Goal: Information Seeking & Learning: Learn about a topic

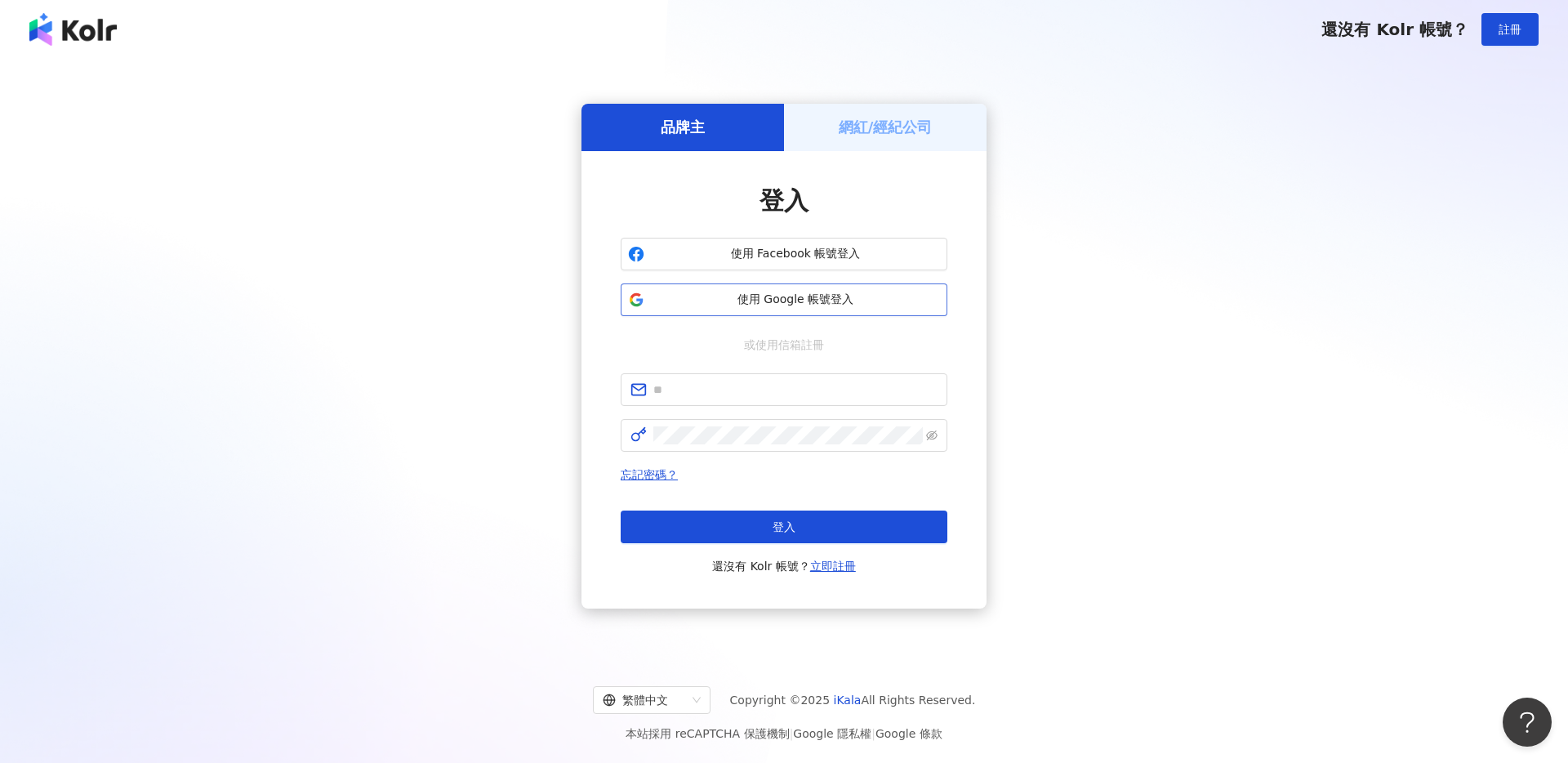
click at [770, 303] on span "使用 Google 帳號登入" at bounding box center [795, 300] width 289 height 16
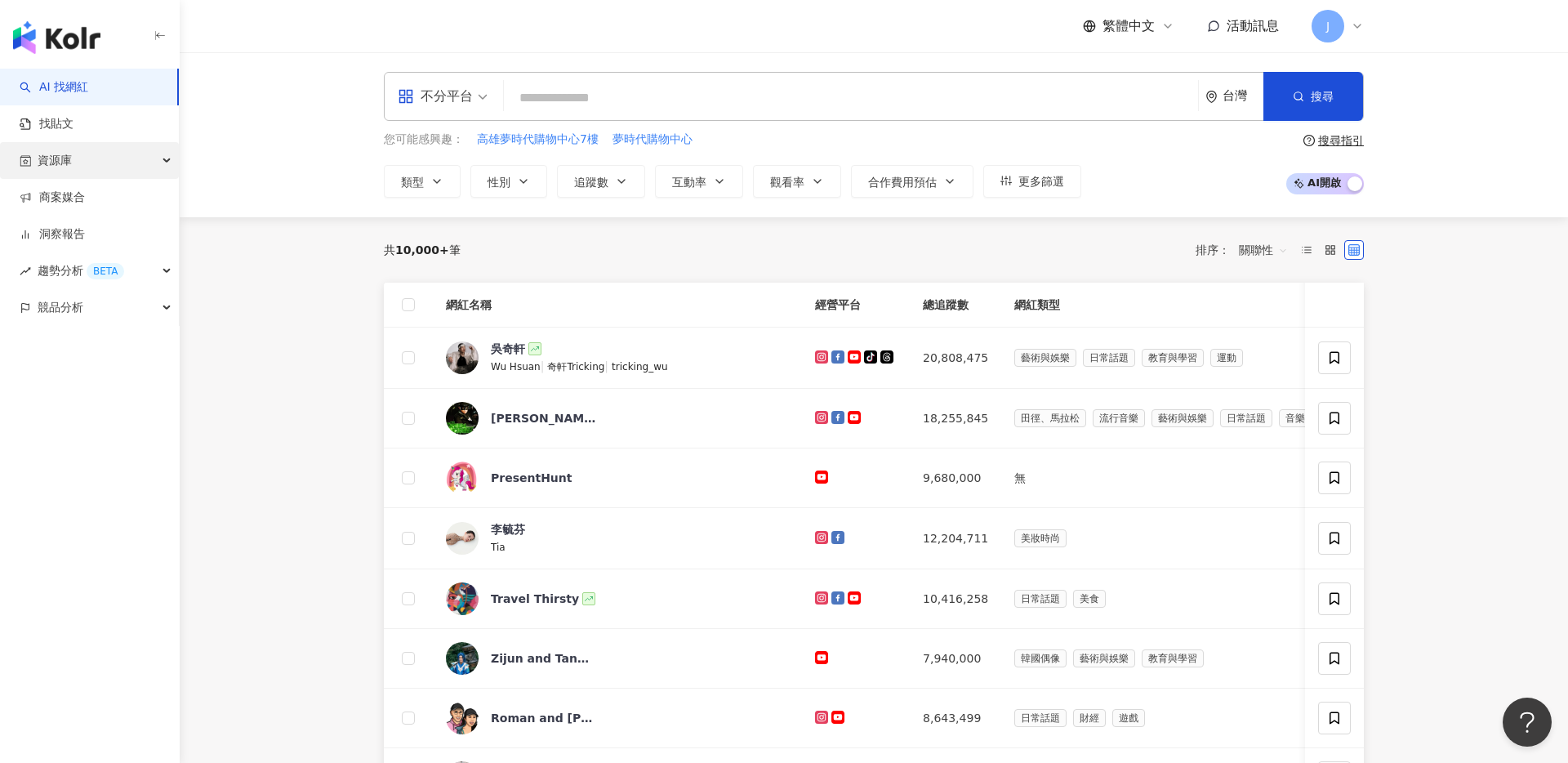
click at [97, 156] on div "資源庫" at bounding box center [89, 161] width 179 height 37
click at [85, 309] on link "商案媒合" at bounding box center [52, 308] width 65 height 16
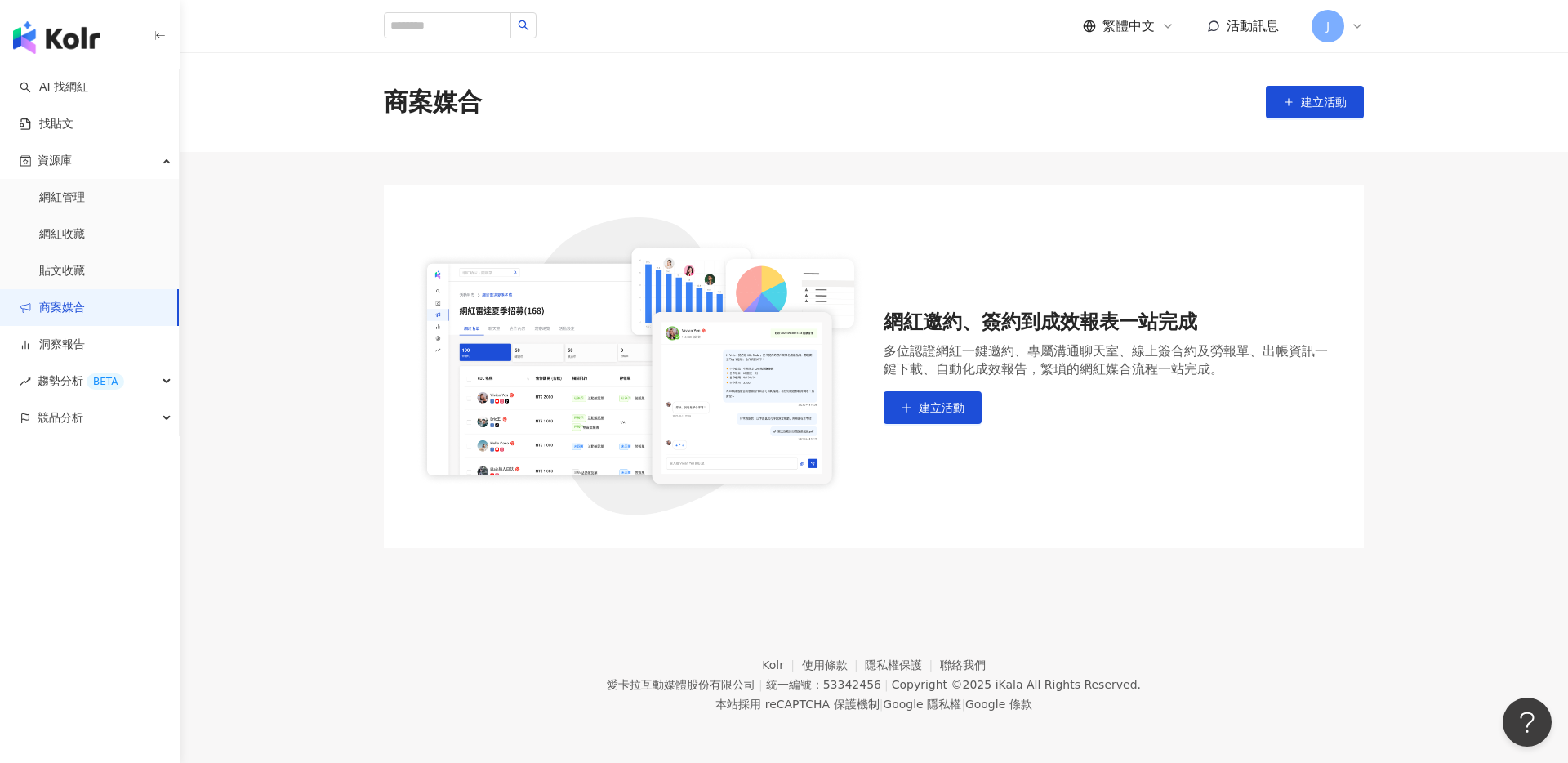
click at [85, 316] on link "商案媒合" at bounding box center [52, 308] width 65 height 16
click at [85, 343] on link "洞察報告" at bounding box center [52, 345] width 65 height 16
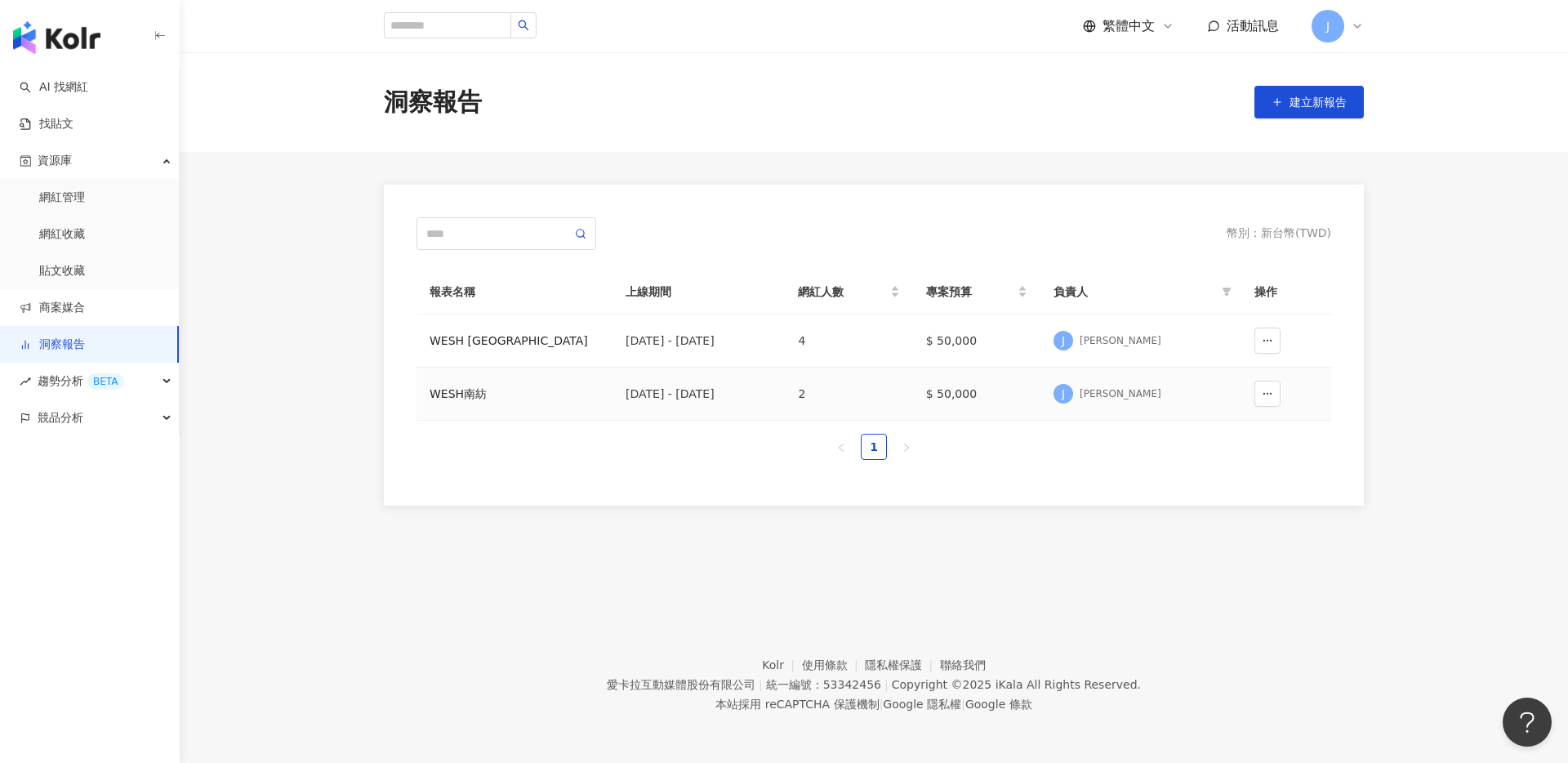
click at [1041, 372] on td "$ 50,000" at bounding box center [977, 394] width 127 height 53
click at [96, 413] on div "競品分析" at bounding box center [89, 418] width 179 height 37
click at [85, 196] on link "網紅管理" at bounding box center [62, 197] width 46 height 16
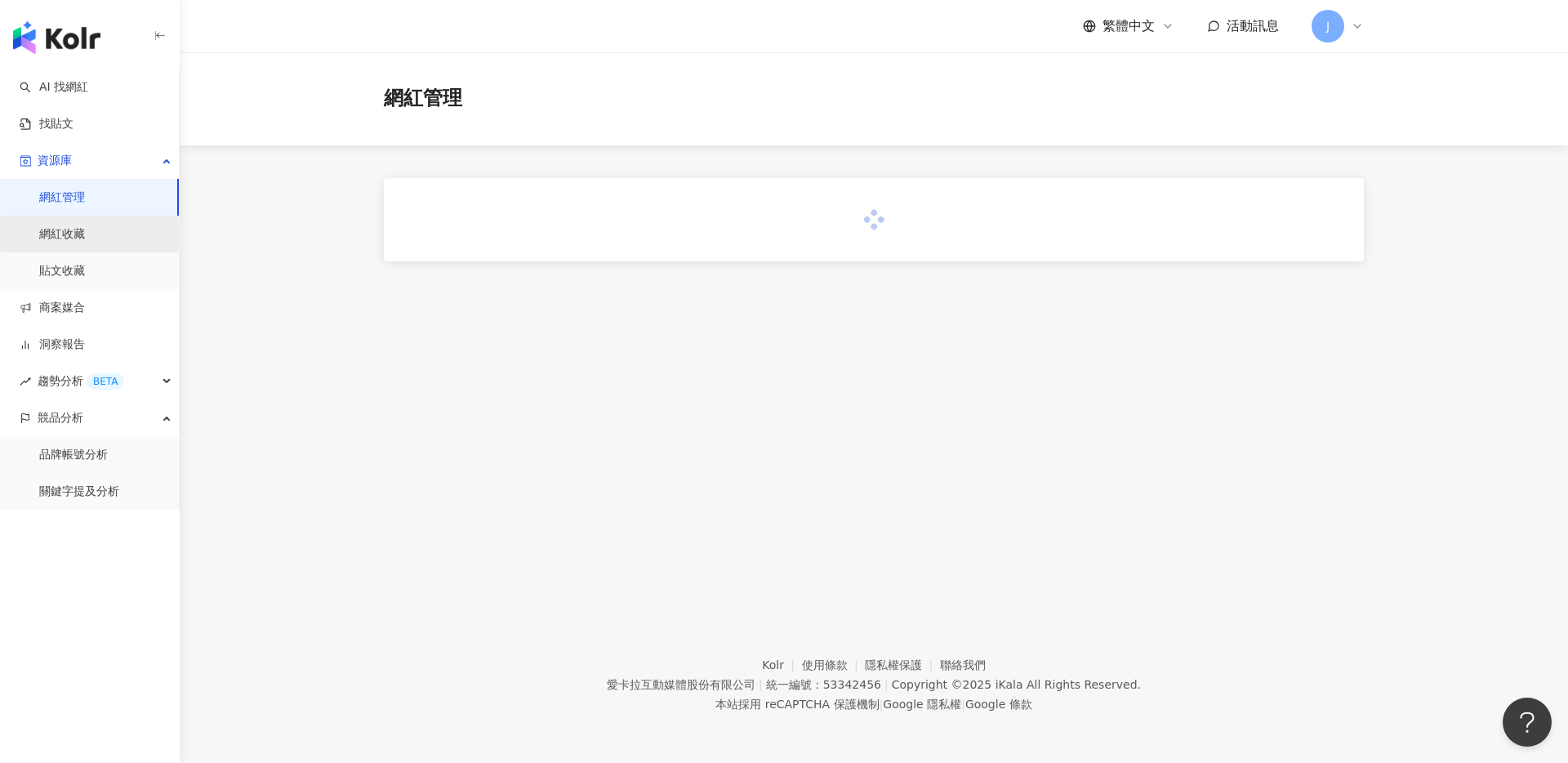
click at [85, 242] on link "網紅收藏" at bounding box center [62, 234] width 46 height 16
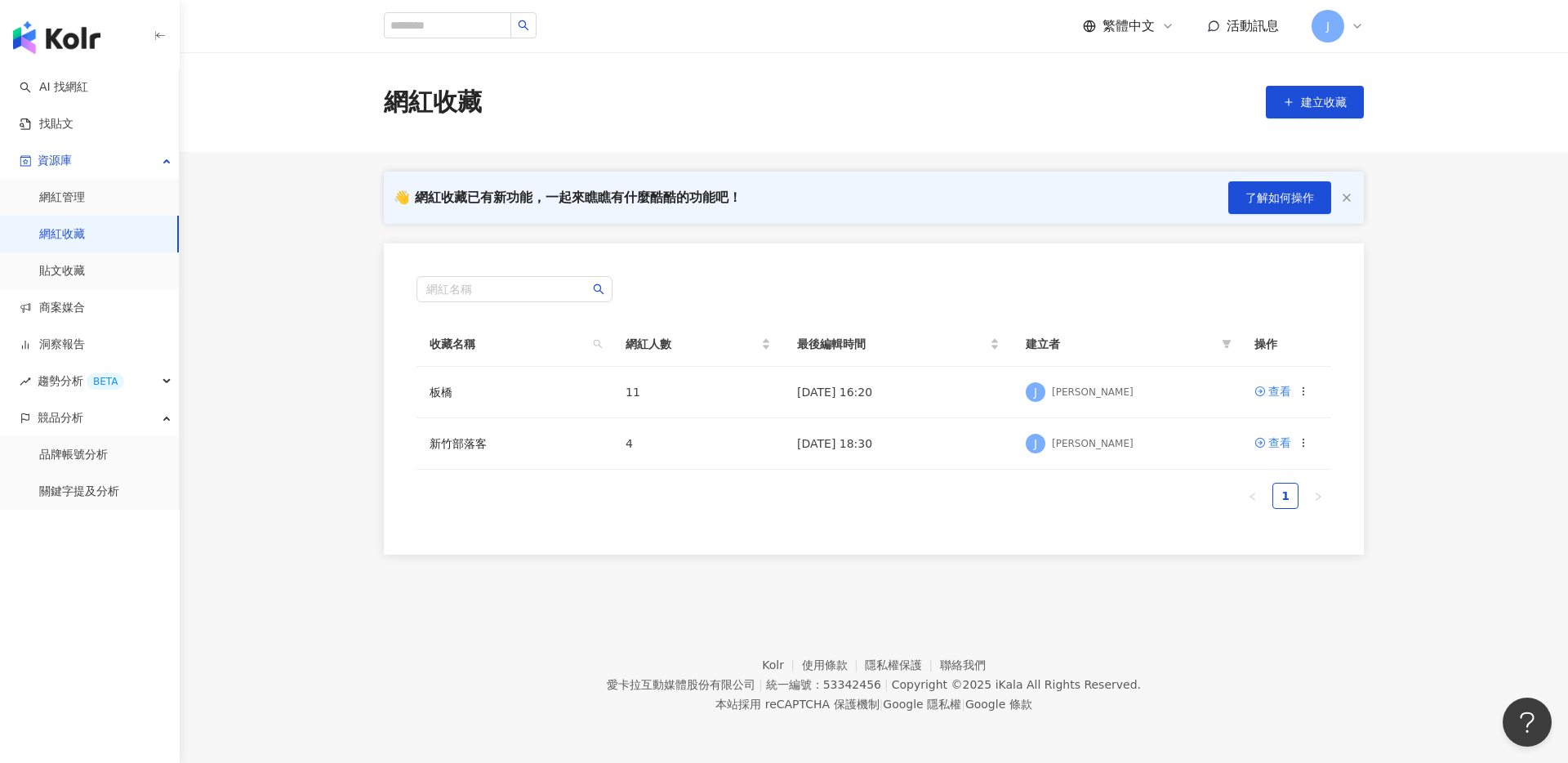
click at [85, 238] on link "網紅收藏" at bounding box center [62, 234] width 46 height 16
click at [1278, 395] on div "查看" at bounding box center [1280, 391] width 23 height 18
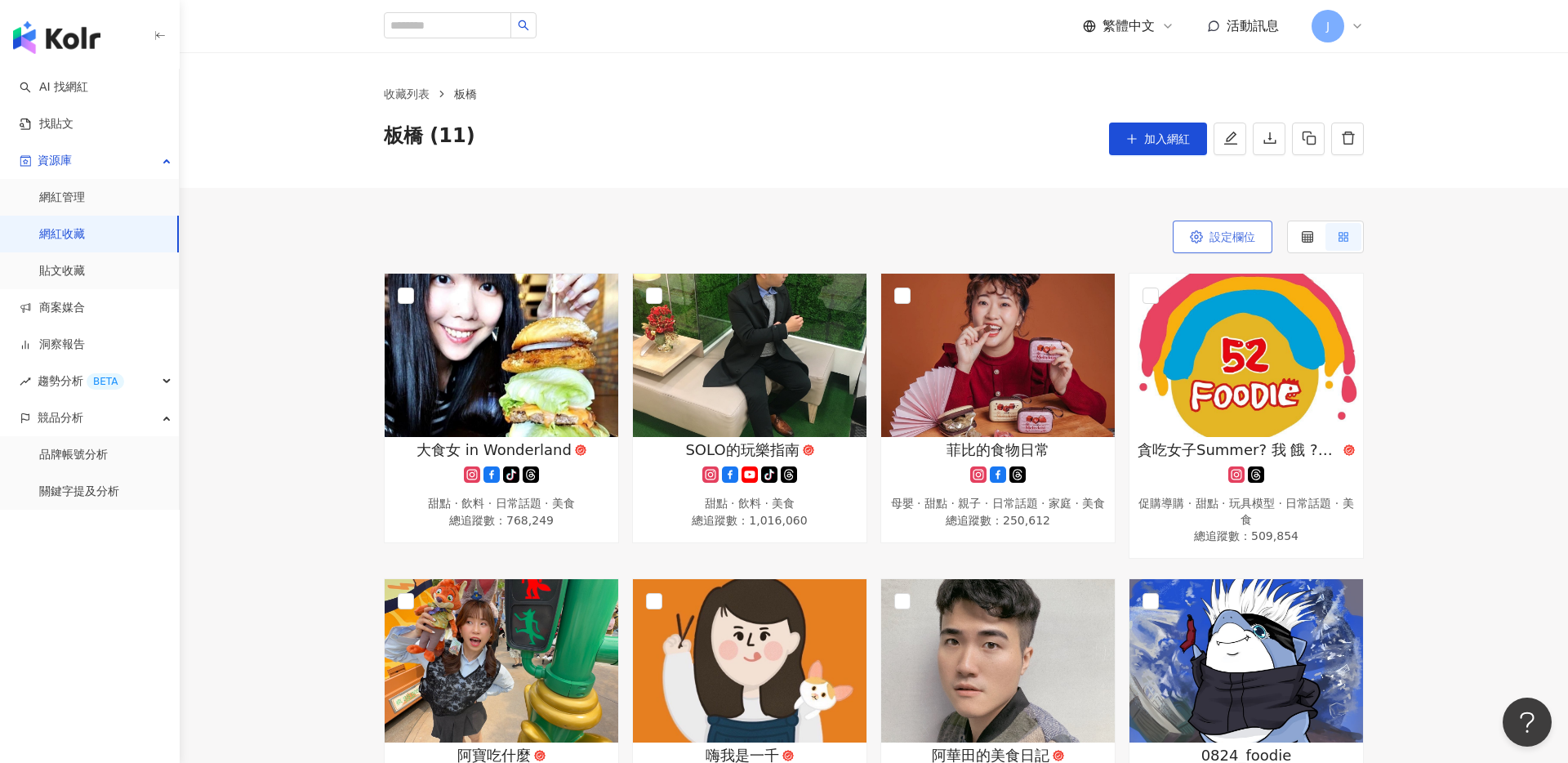
click at [1240, 240] on span "設定欄位" at bounding box center [1233, 236] width 46 height 13
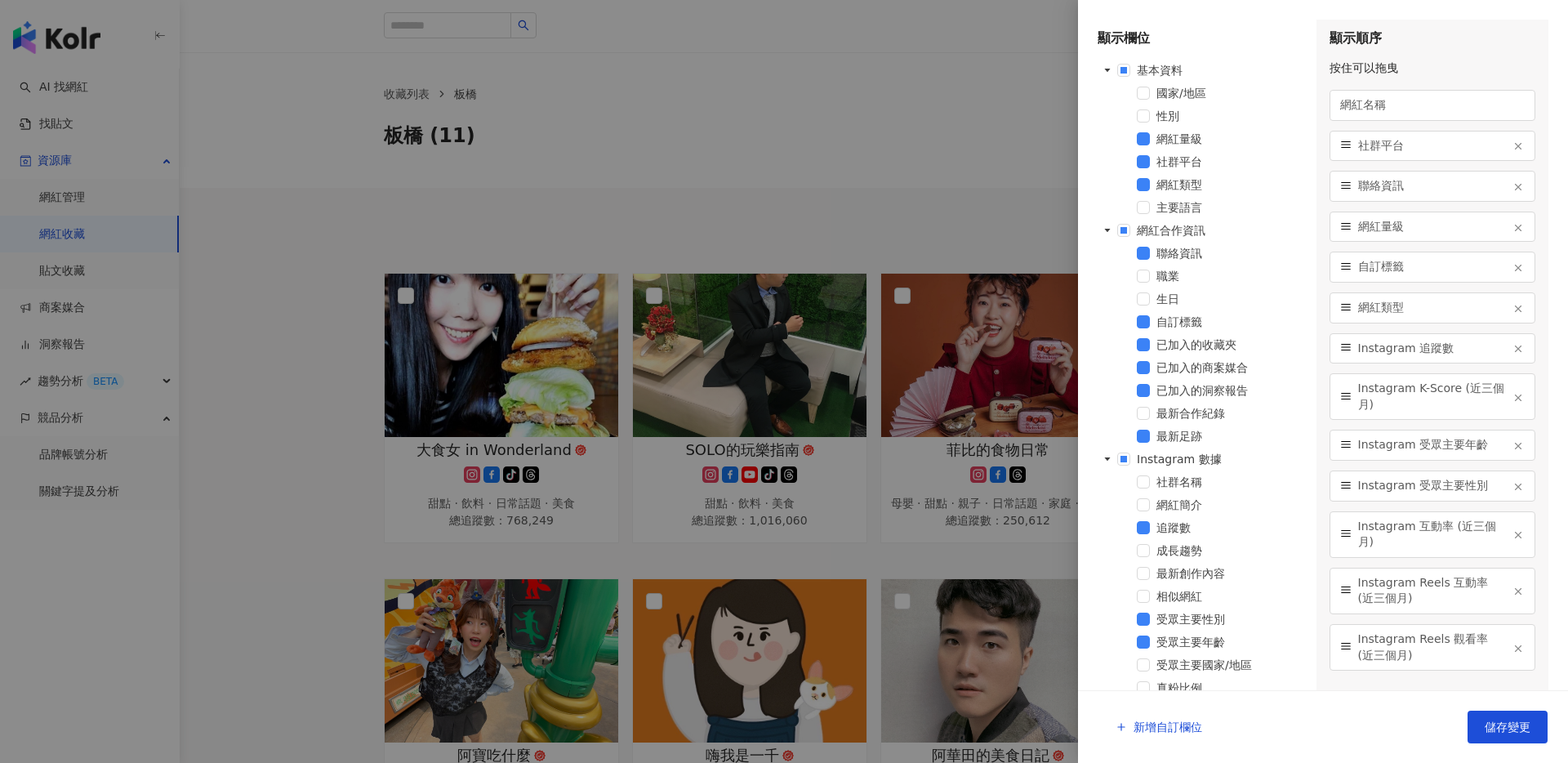
click at [1040, 237] on div at bounding box center [784, 381] width 1568 height 763
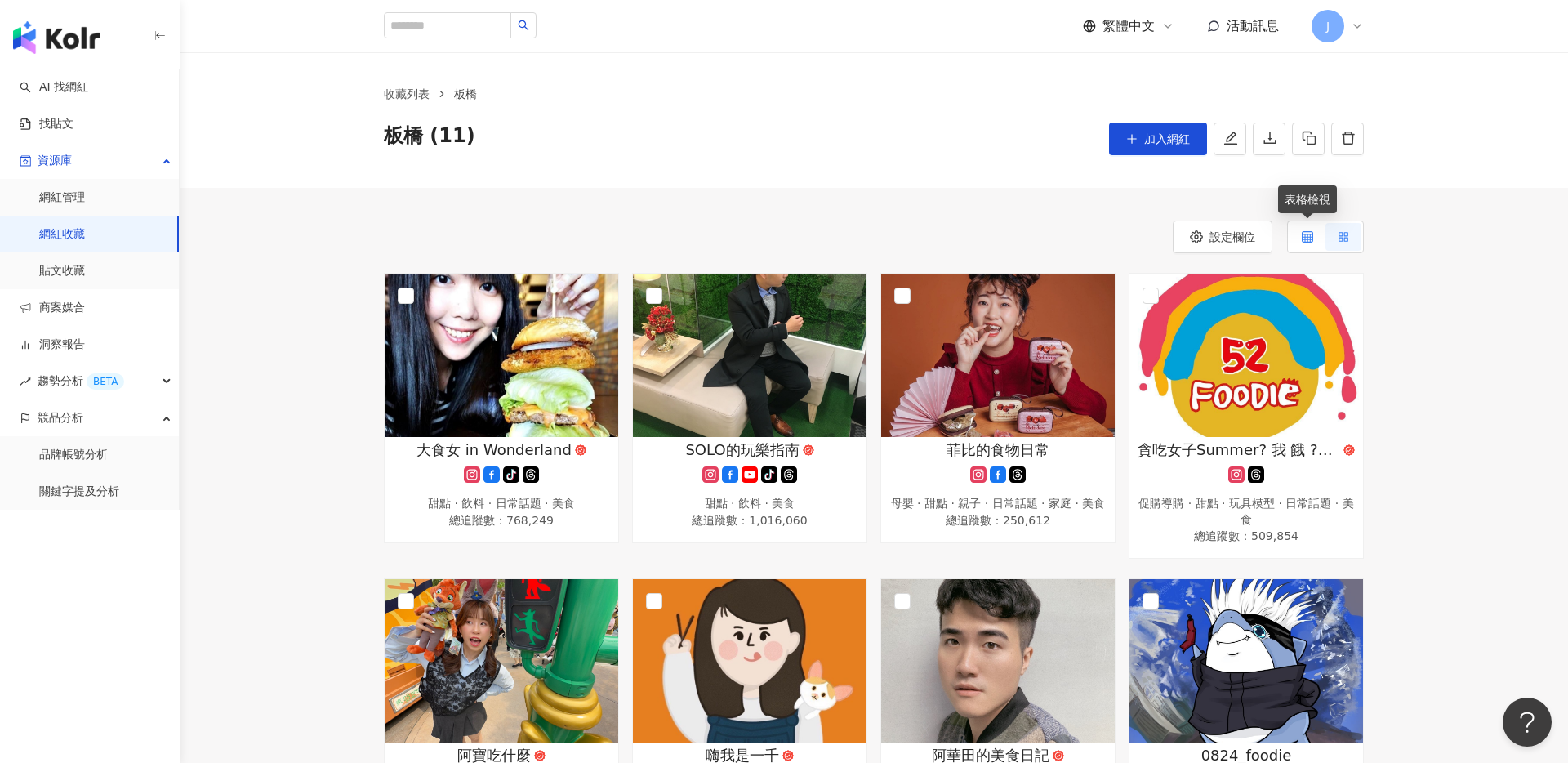
click at [1307, 245] on div at bounding box center [1307, 236] width 11 height 27
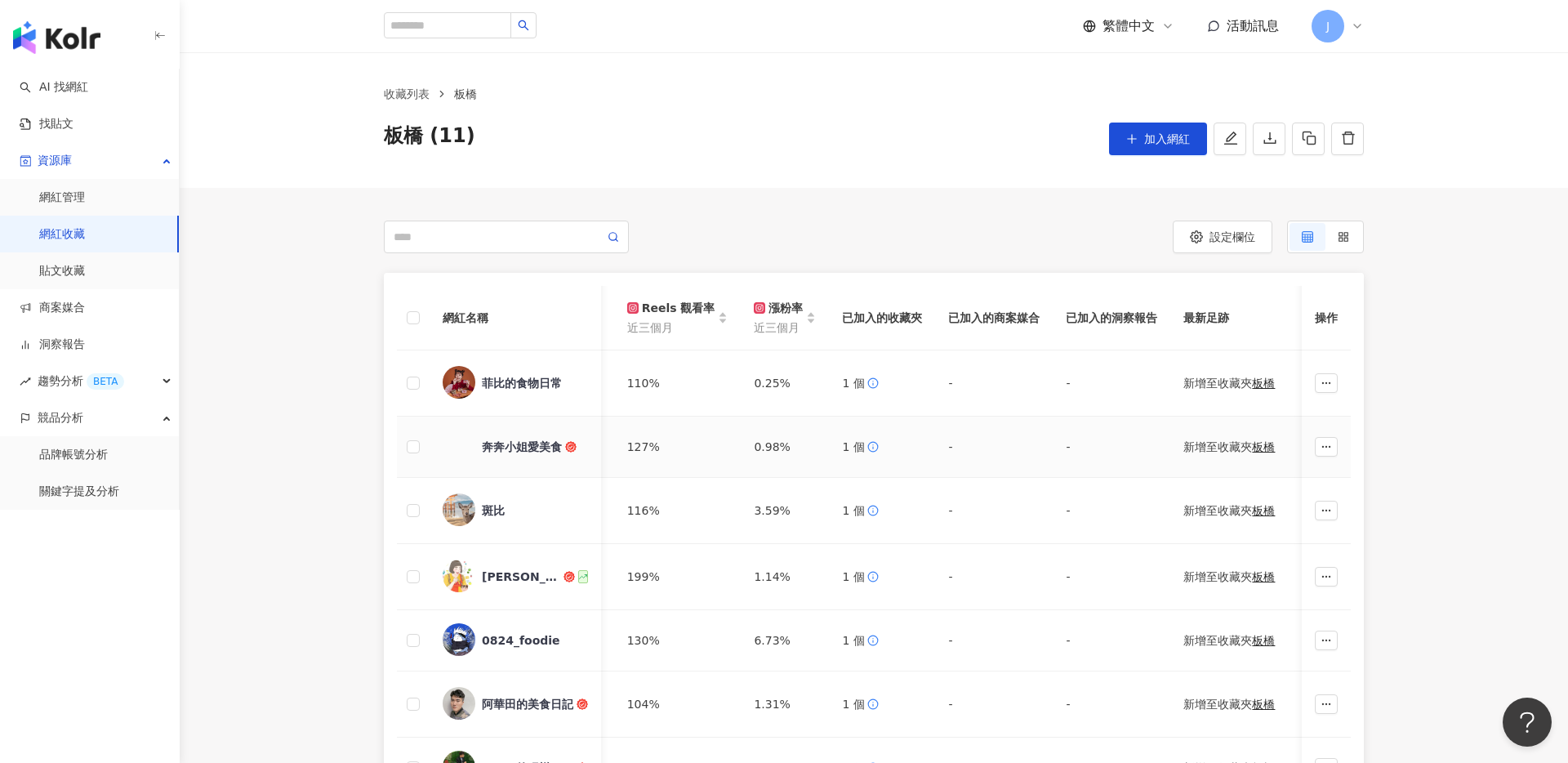
scroll to position [0, 1452]
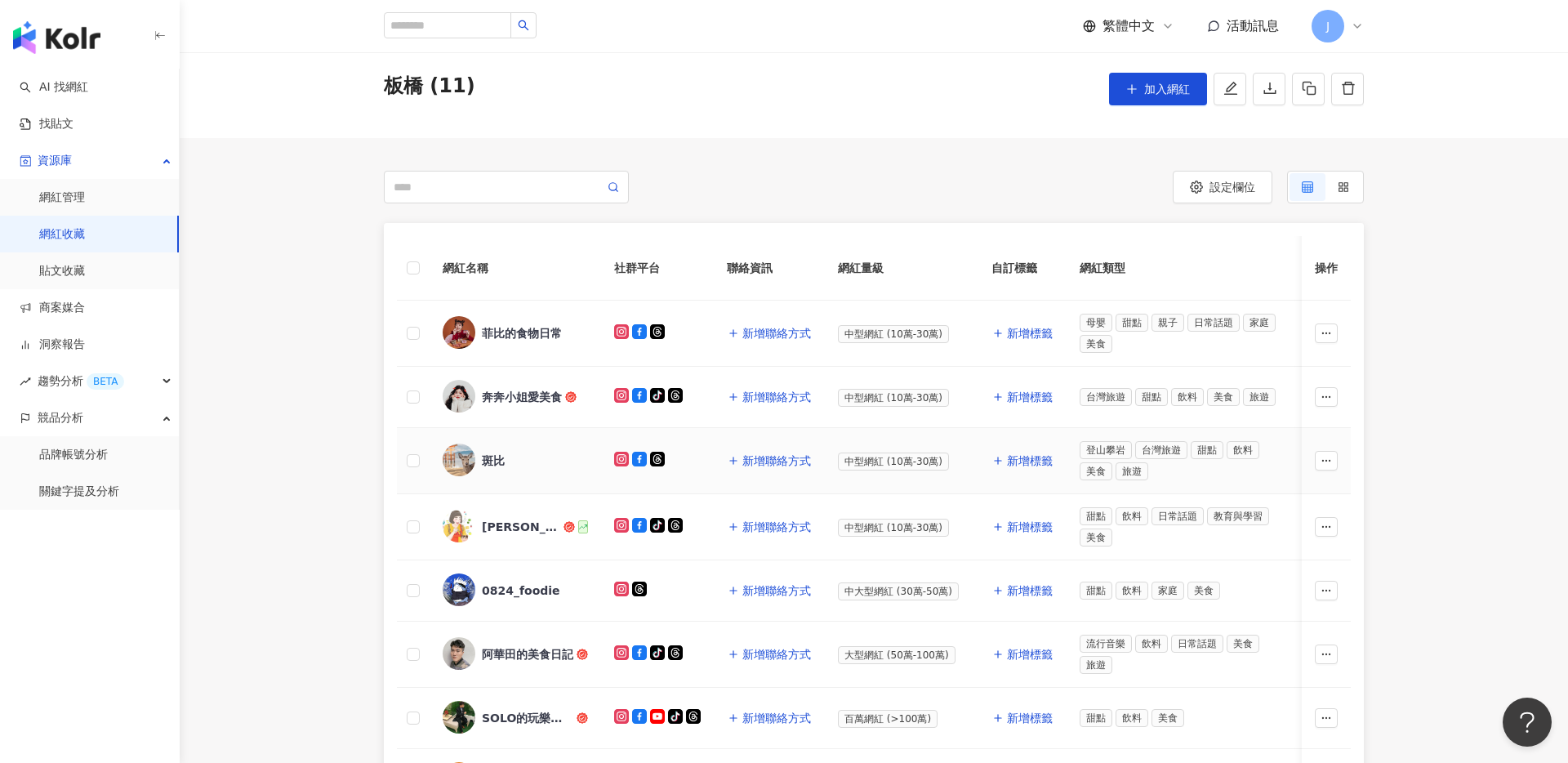
scroll to position [59, 0]
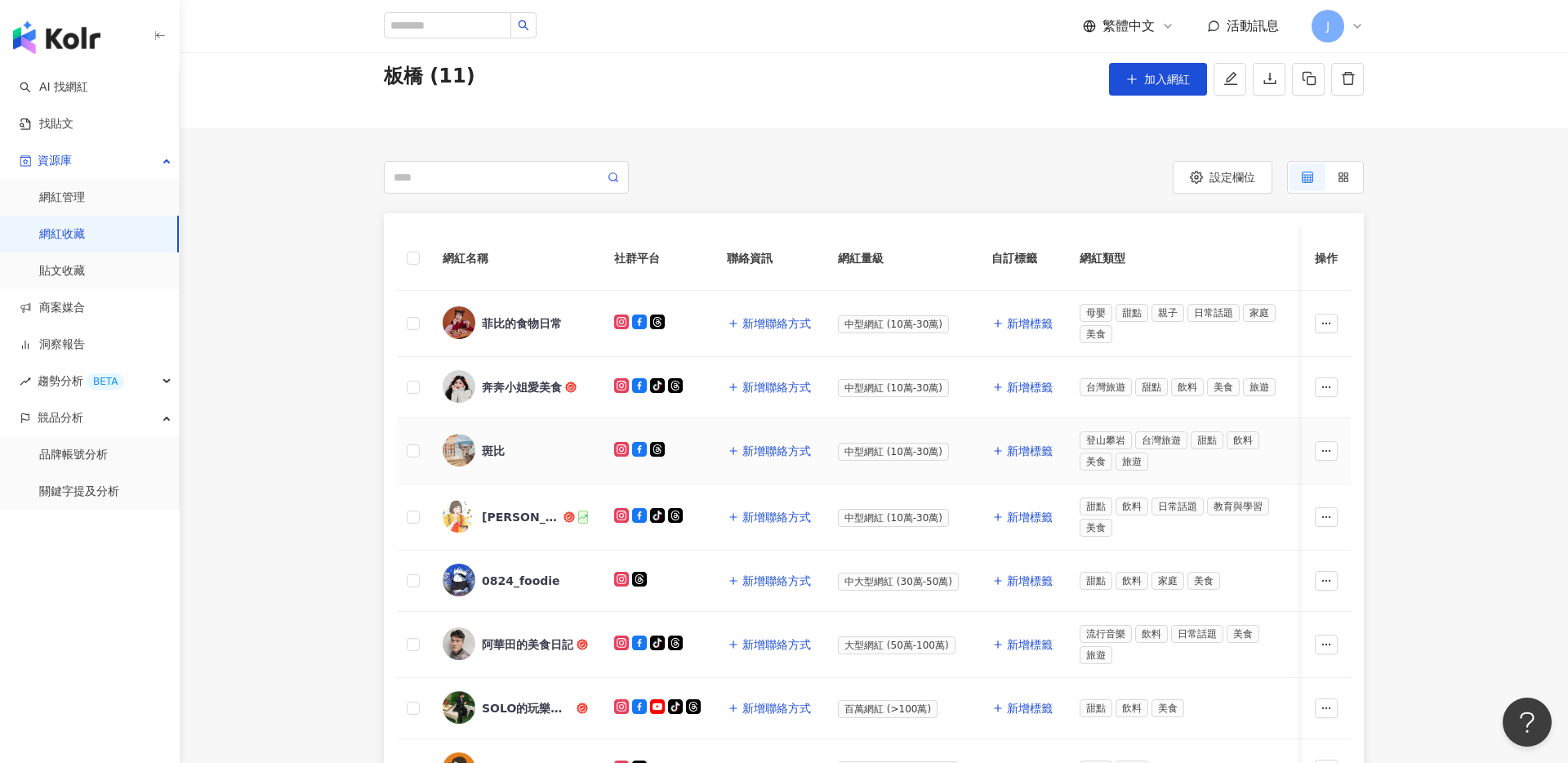
click at [485, 454] on div "斑比" at bounding box center [493, 451] width 23 height 16
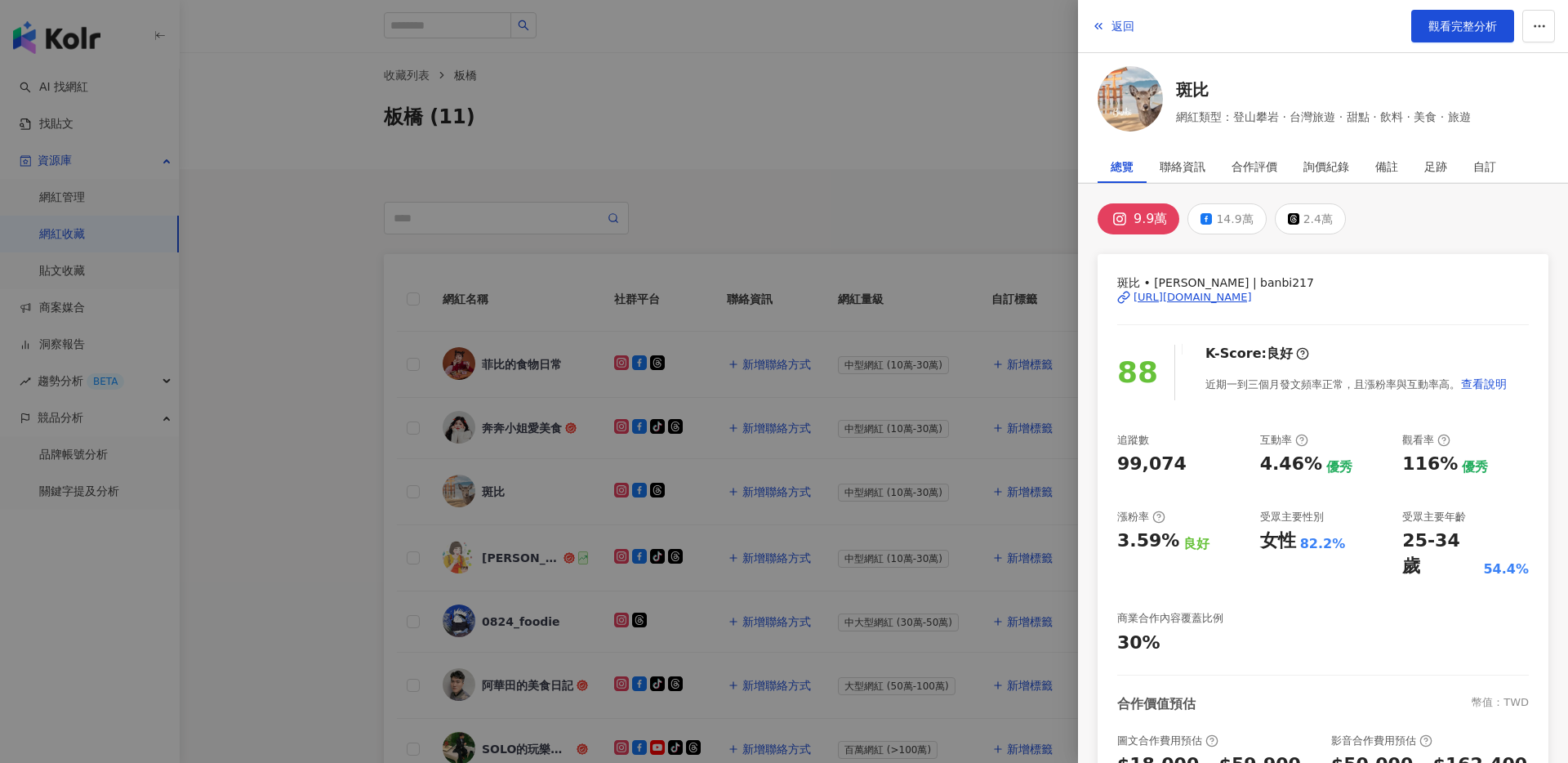
scroll to position [14, 0]
drag, startPoint x: 674, startPoint y: 305, endPoint x: 689, endPoint y: 304, distance: 15.0
click at [674, 305] on div at bounding box center [784, 381] width 1568 height 763
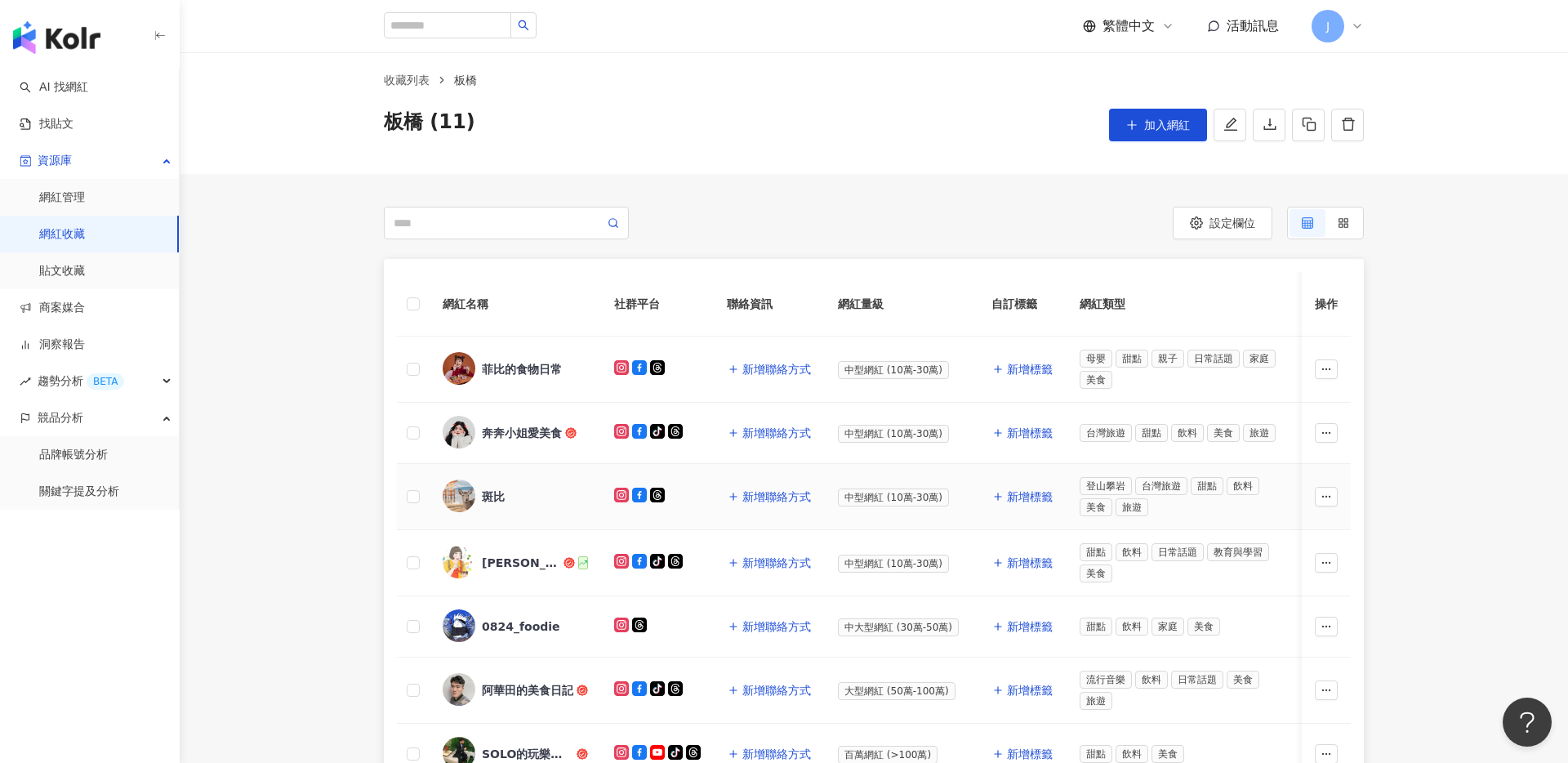
click at [470, 492] on img at bounding box center [459, 495] width 33 height 33
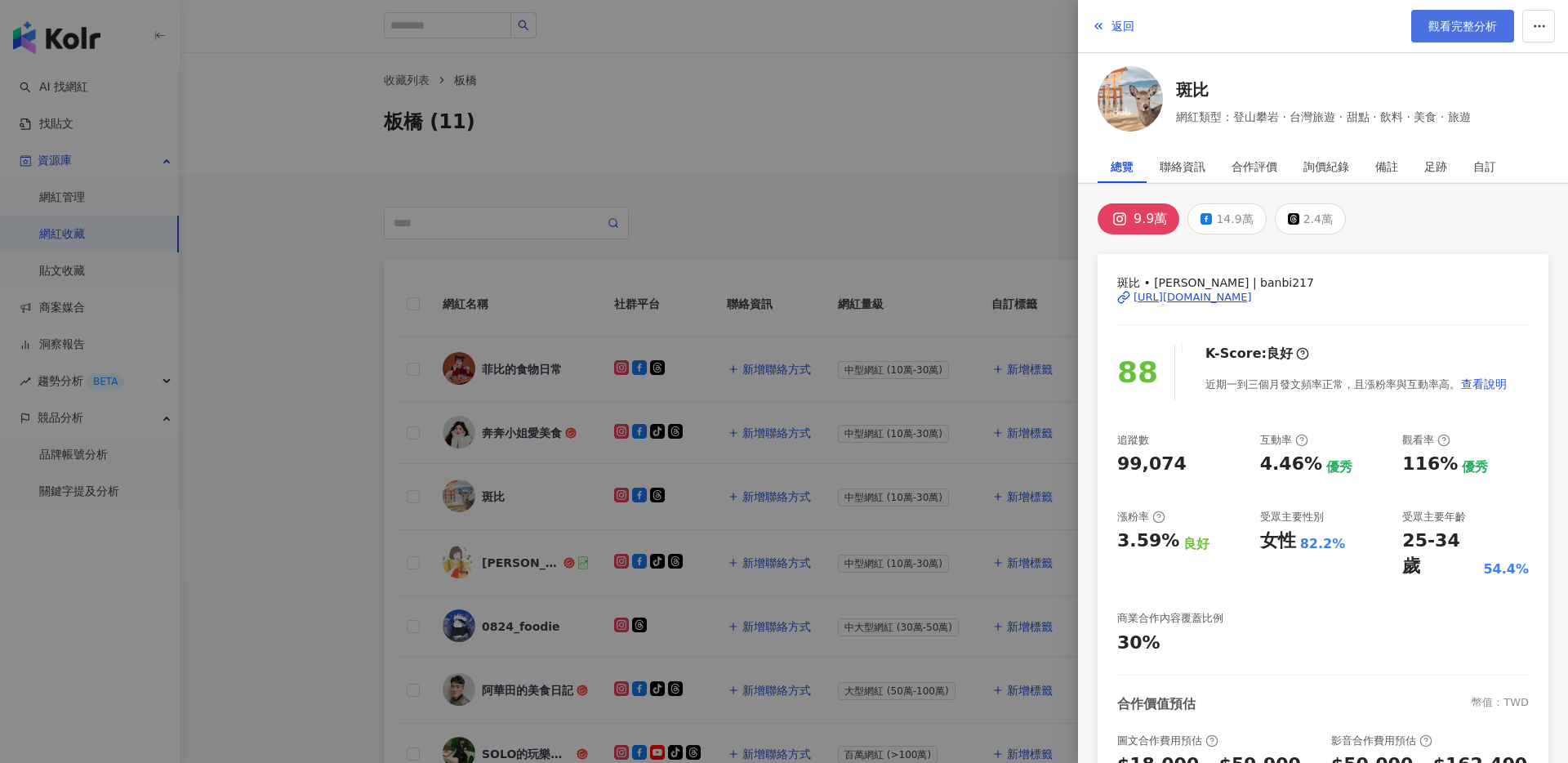
click at [1470, 31] on span "觀看完整分析" at bounding box center [1463, 26] width 69 height 13
click at [904, 259] on div at bounding box center [784, 381] width 1568 height 763
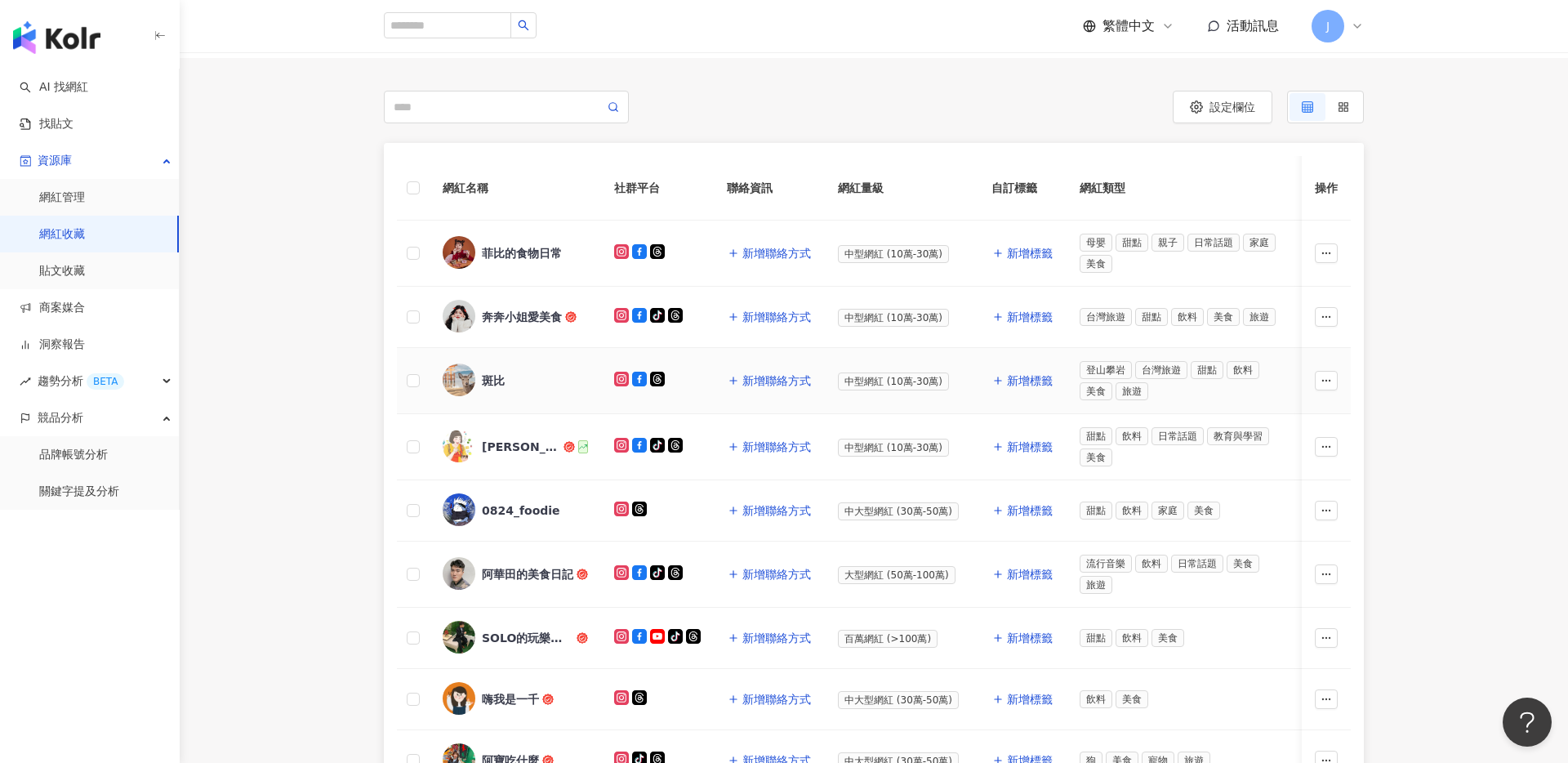
scroll to position [239, 0]
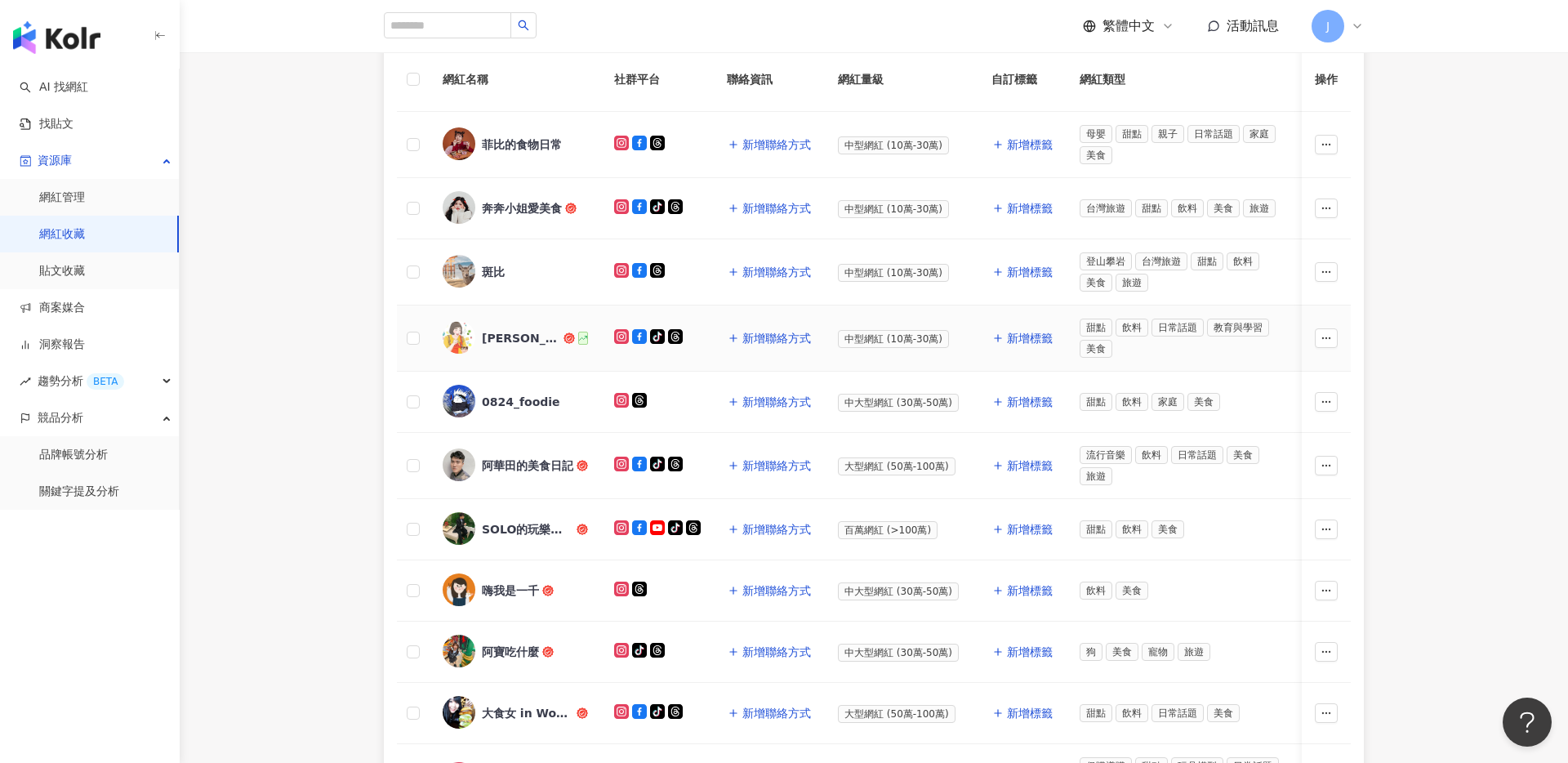
click at [524, 338] on div "Sammy山米" at bounding box center [521, 338] width 79 height 16
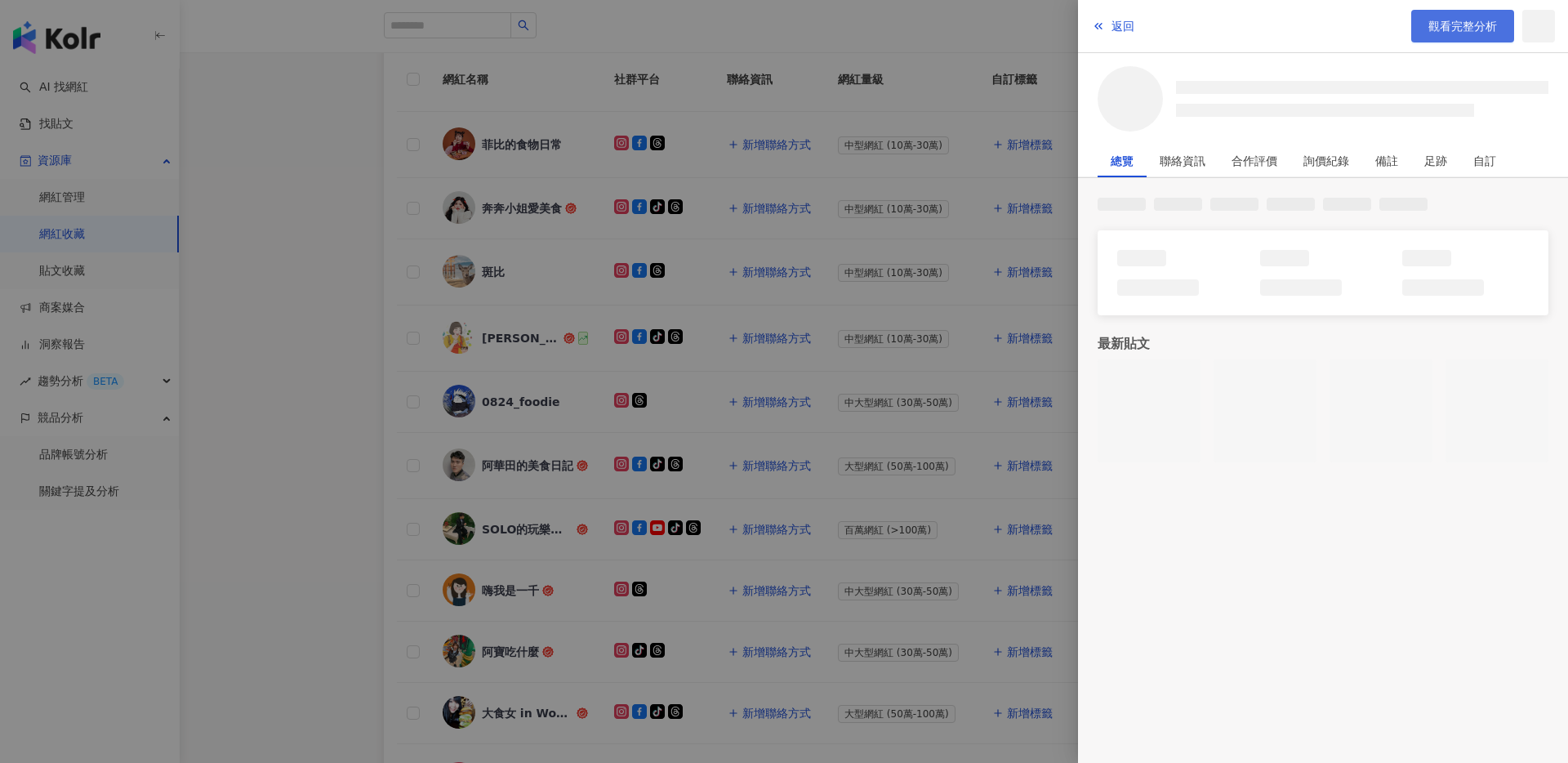
click at [1442, 27] on span "觀看完整分析" at bounding box center [1463, 26] width 69 height 13
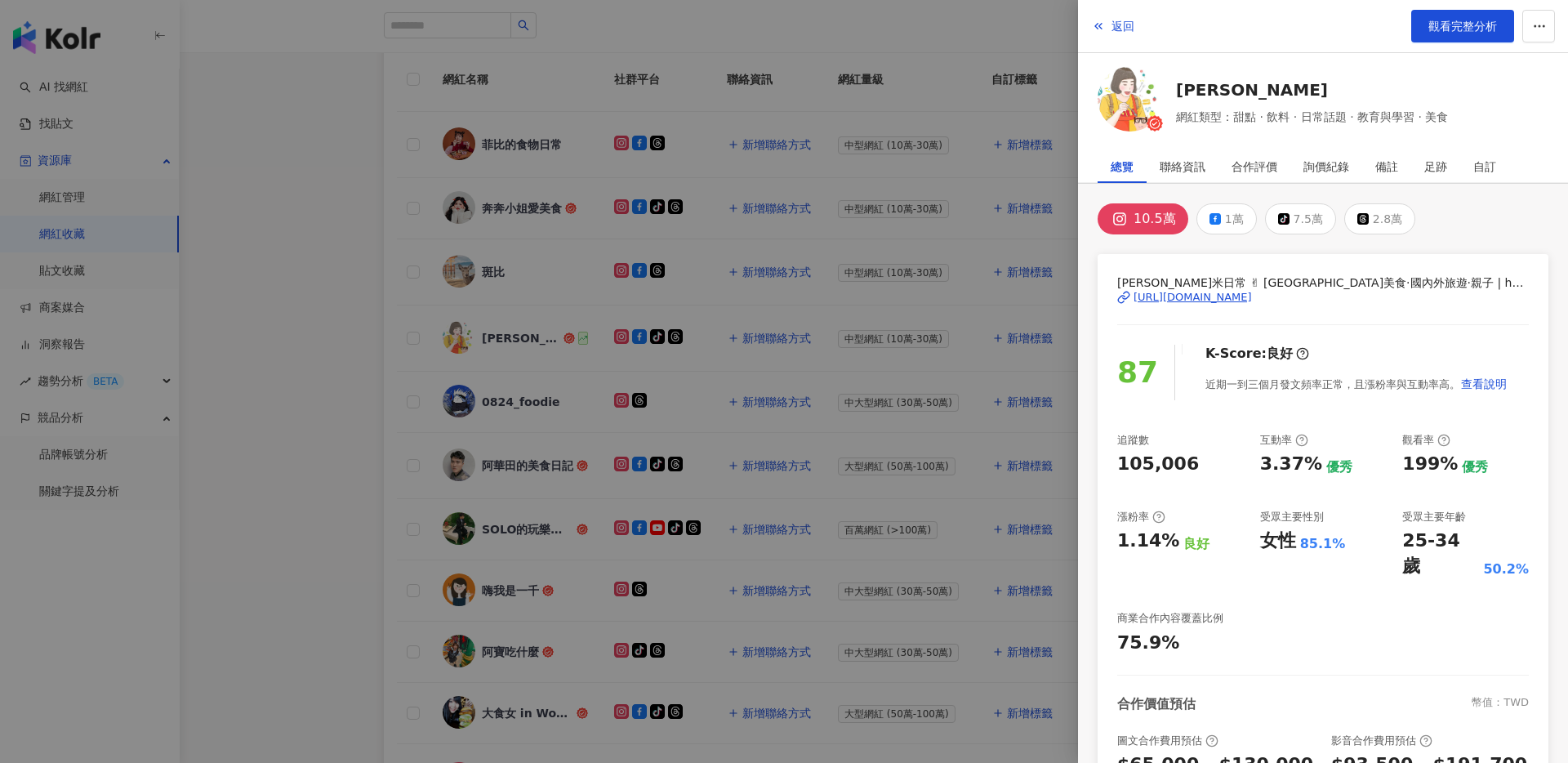
click at [897, 452] on div at bounding box center [784, 381] width 1568 height 763
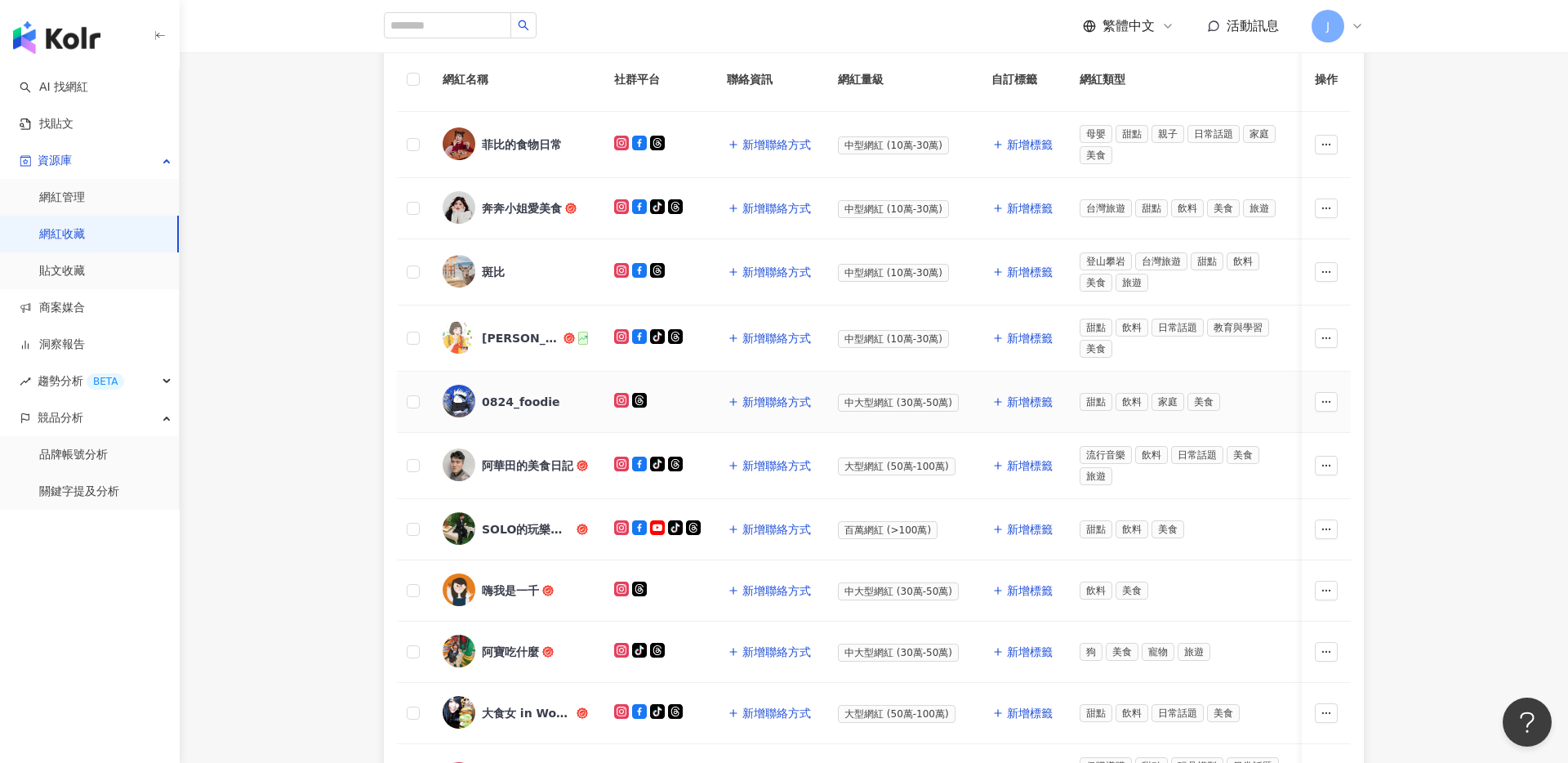
click at [486, 401] on div "0824_foodie" at bounding box center [521, 401] width 79 height 16
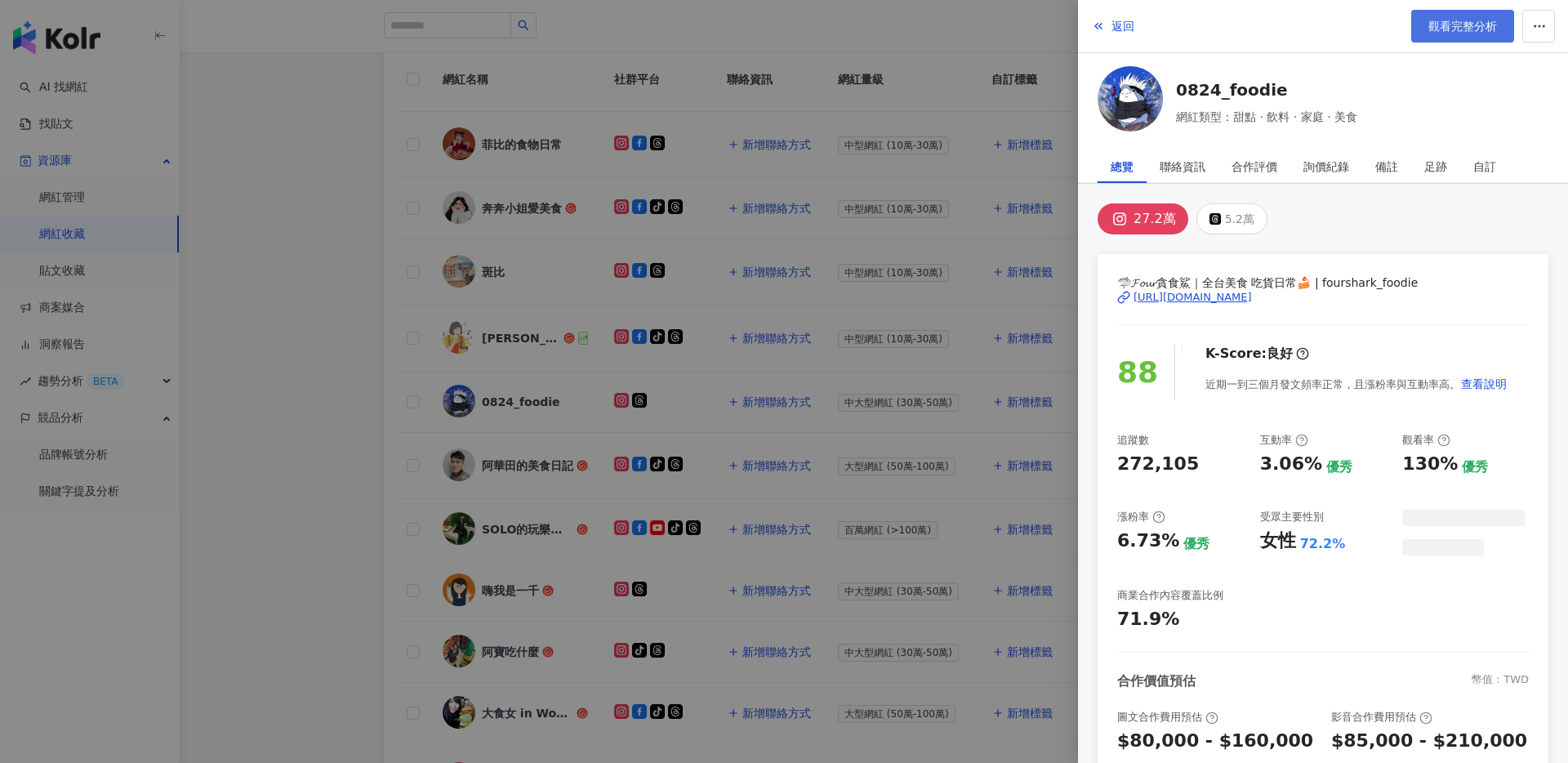
click at [1451, 27] on span "觀看完整分析" at bounding box center [1463, 26] width 69 height 13
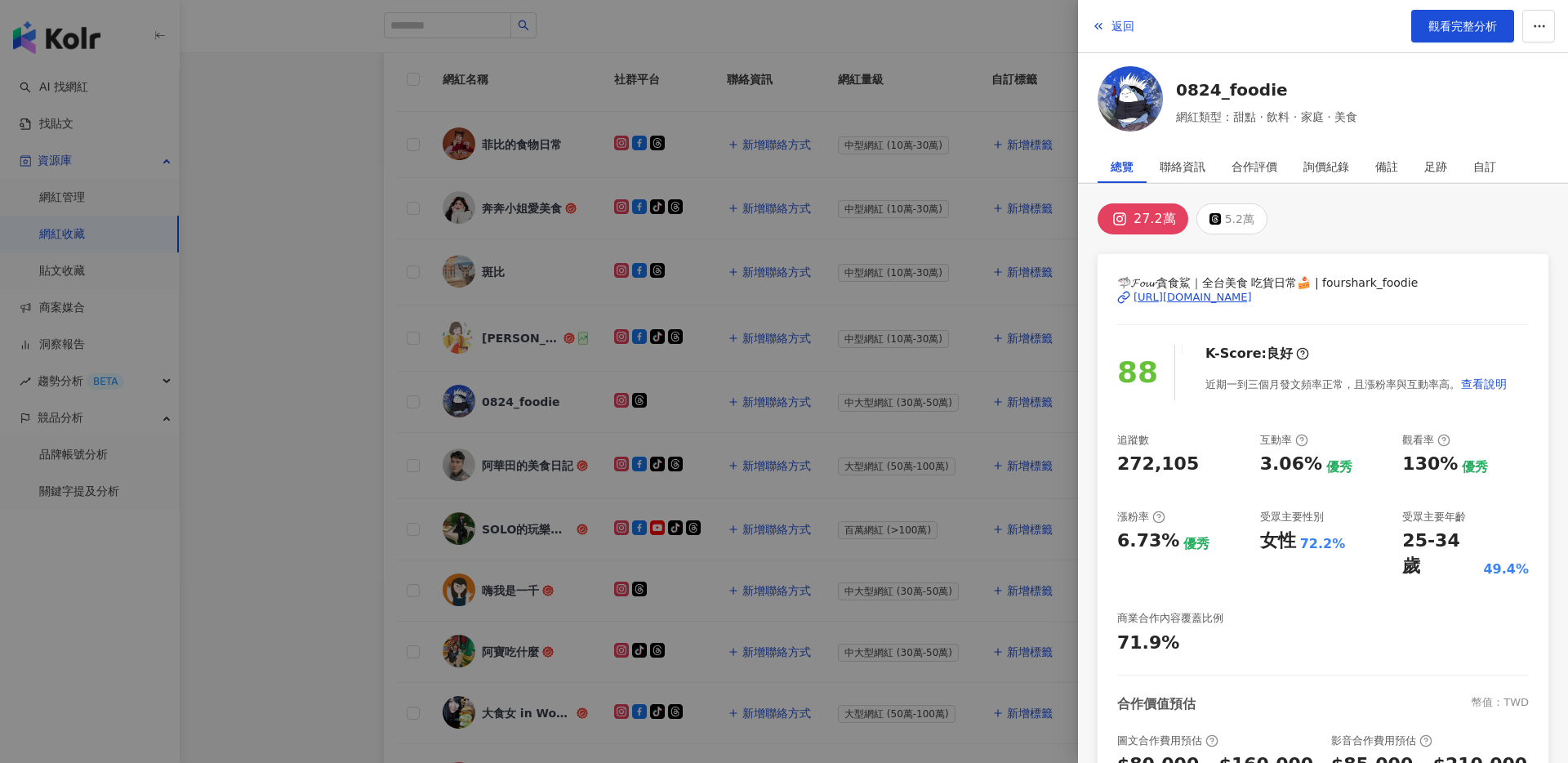
click at [895, 540] on div at bounding box center [784, 381] width 1568 height 763
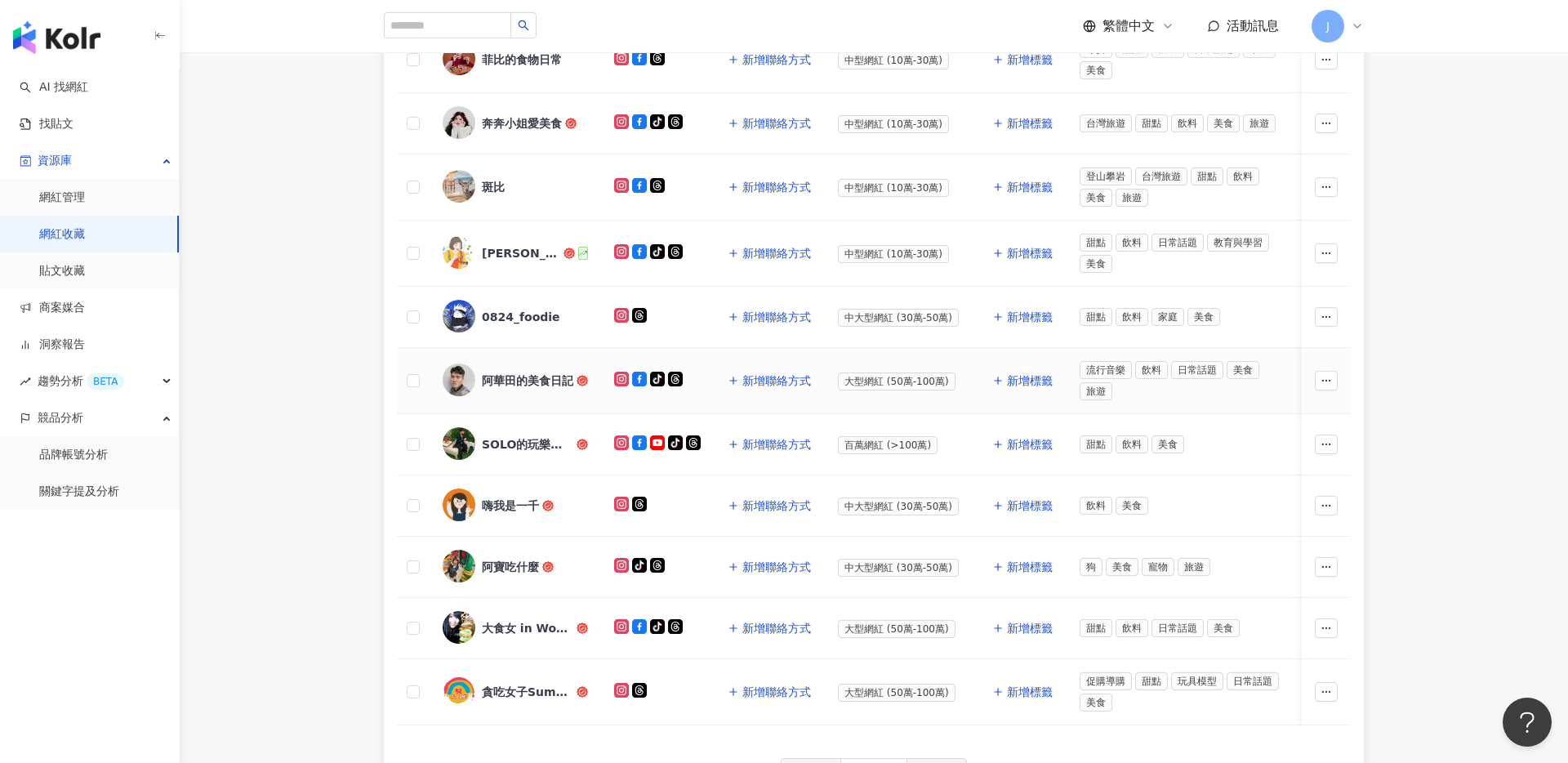
scroll to position [325, 0]
click at [524, 378] on div "阿華田的美食日記" at bounding box center [527, 378] width 91 height 16
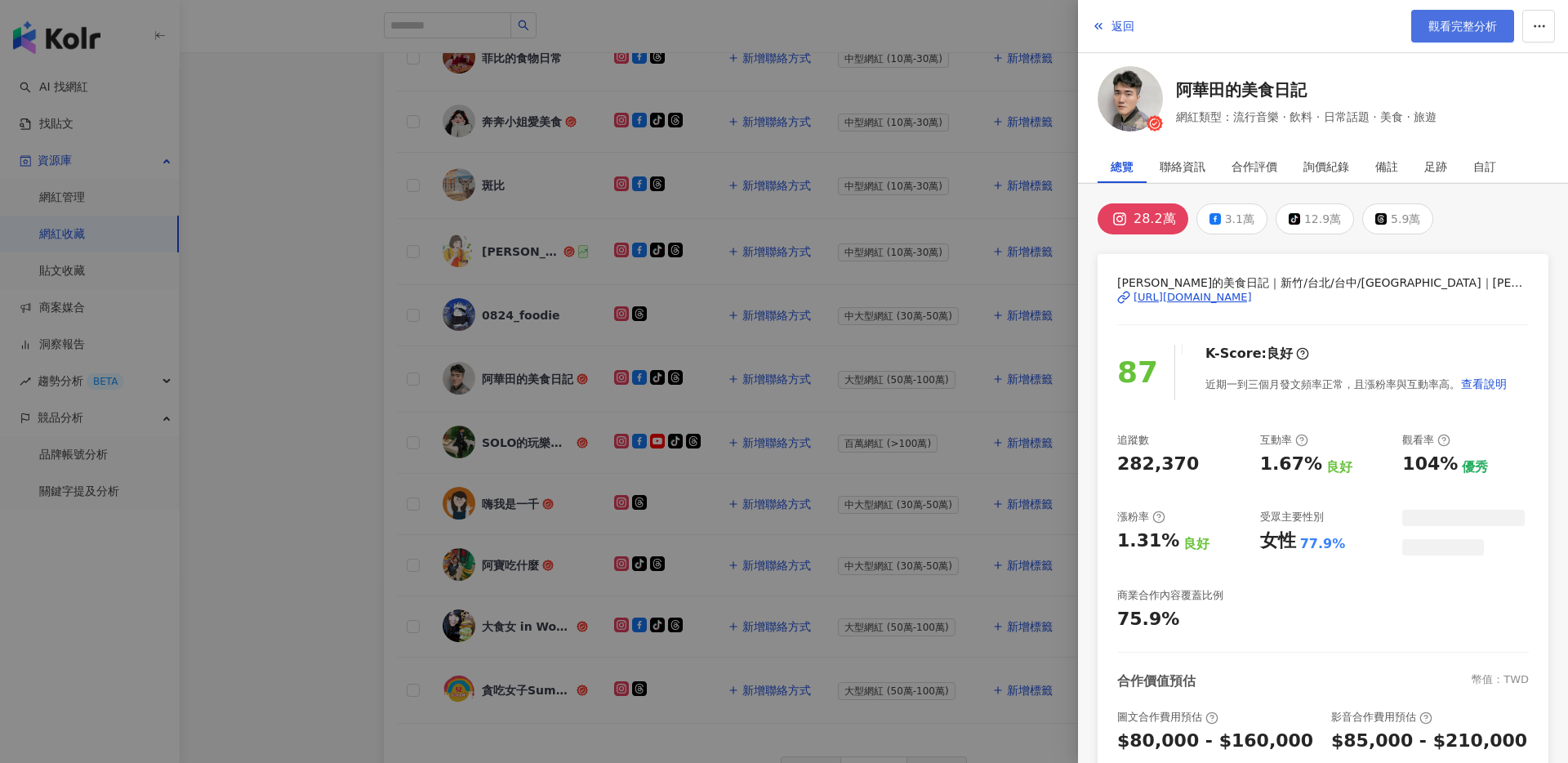
click at [1444, 31] on span "觀看完整分析" at bounding box center [1463, 26] width 69 height 13
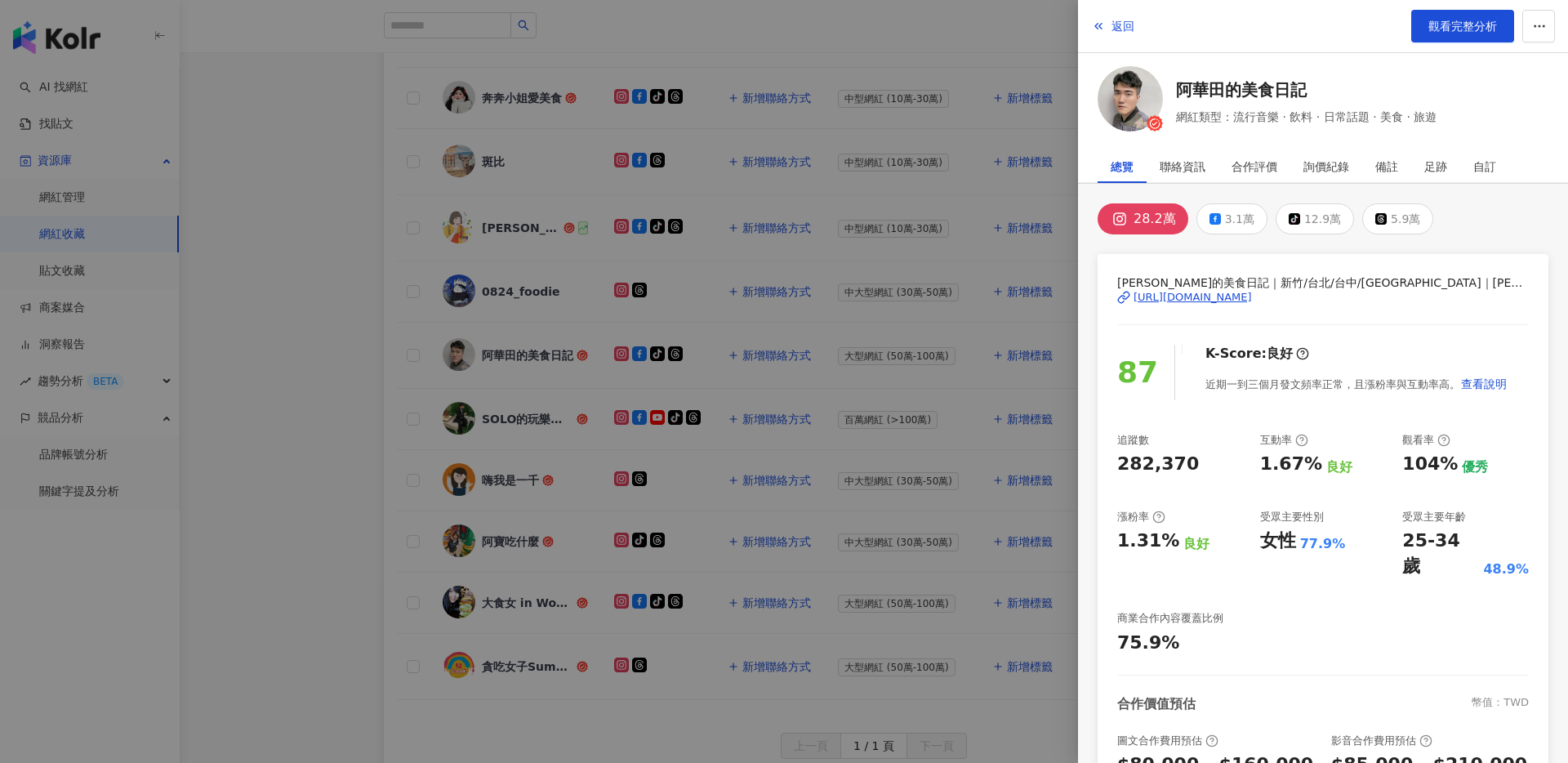
scroll to position [350, 0]
click at [637, 485] on div at bounding box center [784, 381] width 1568 height 763
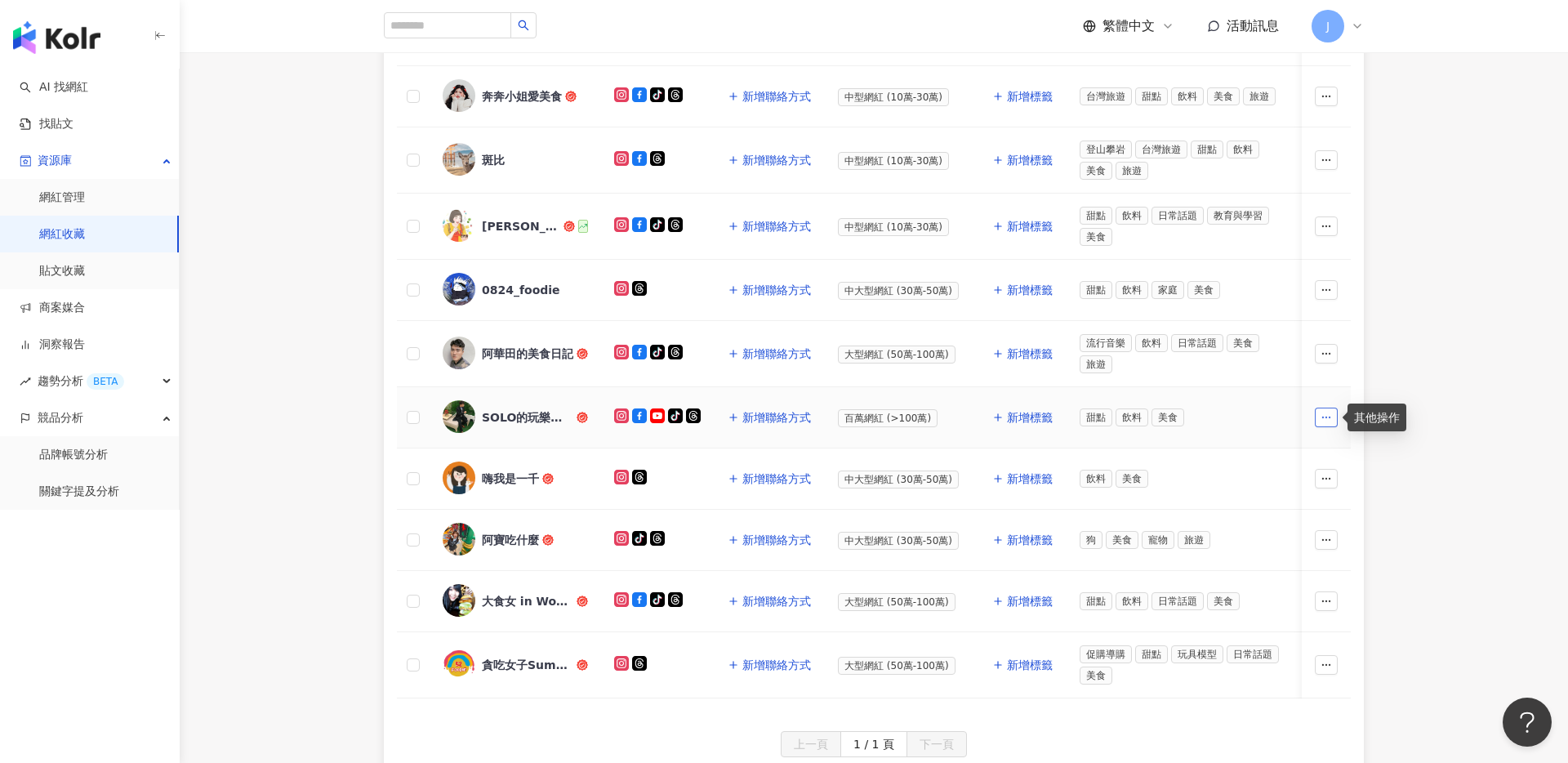
click at [1324, 414] on icon "button" at bounding box center [1327, 417] width 11 height 11
click at [541, 420] on div "SOLO的玩樂指南" at bounding box center [527, 417] width 91 height 16
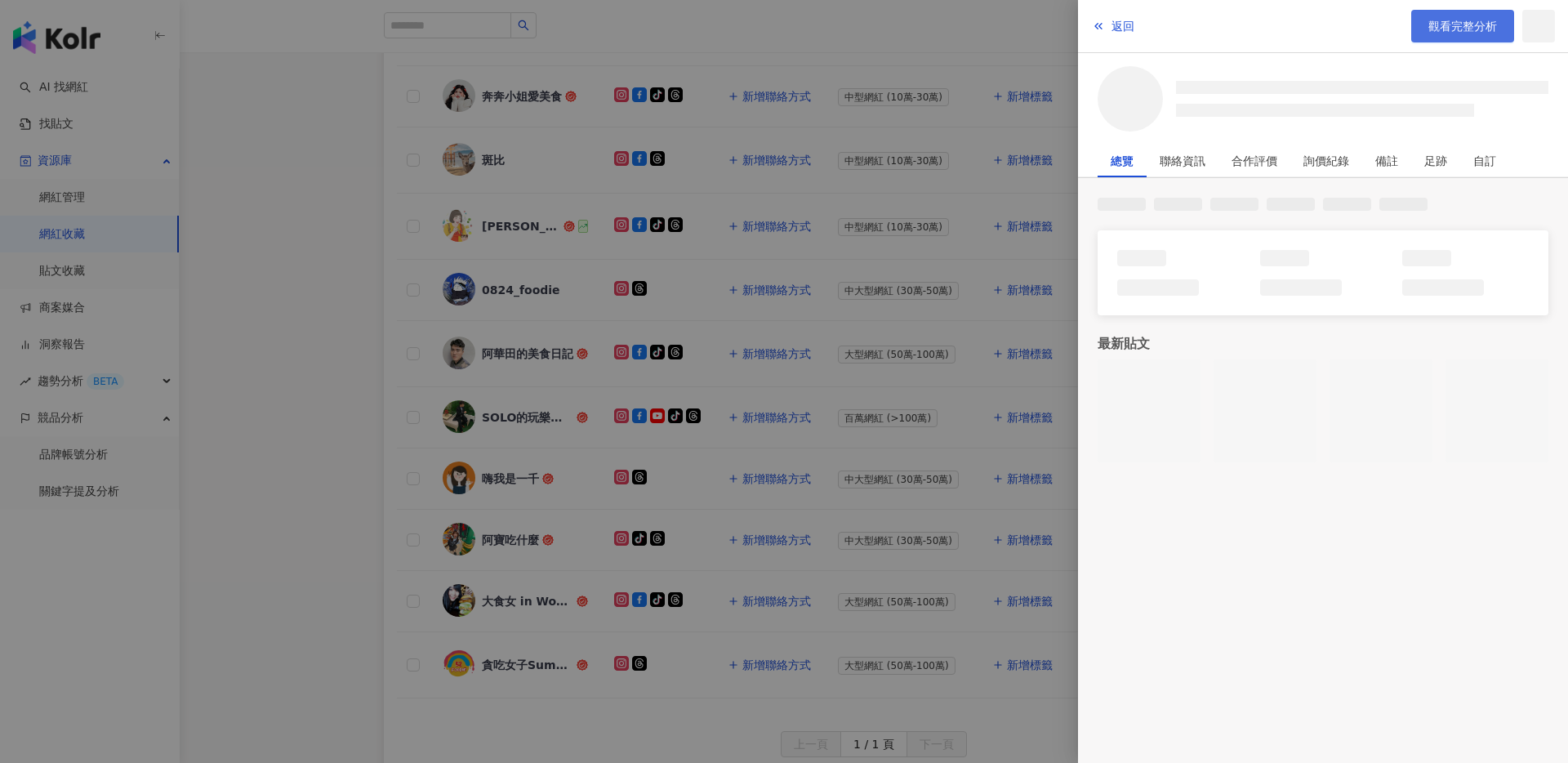
click at [1448, 32] on span "觀看完整分析" at bounding box center [1463, 26] width 69 height 13
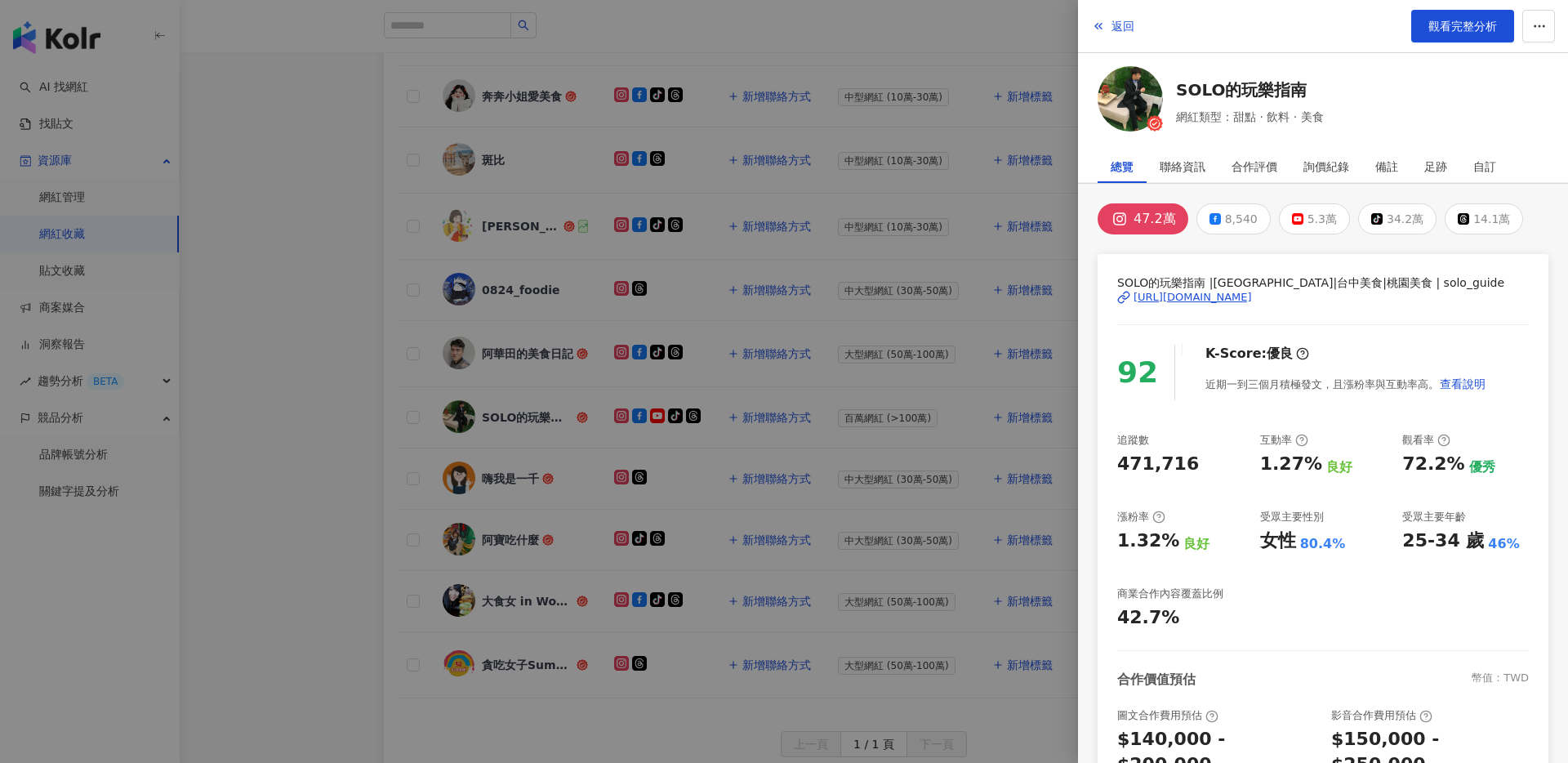
click at [652, 588] on div at bounding box center [784, 381] width 1568 height 763
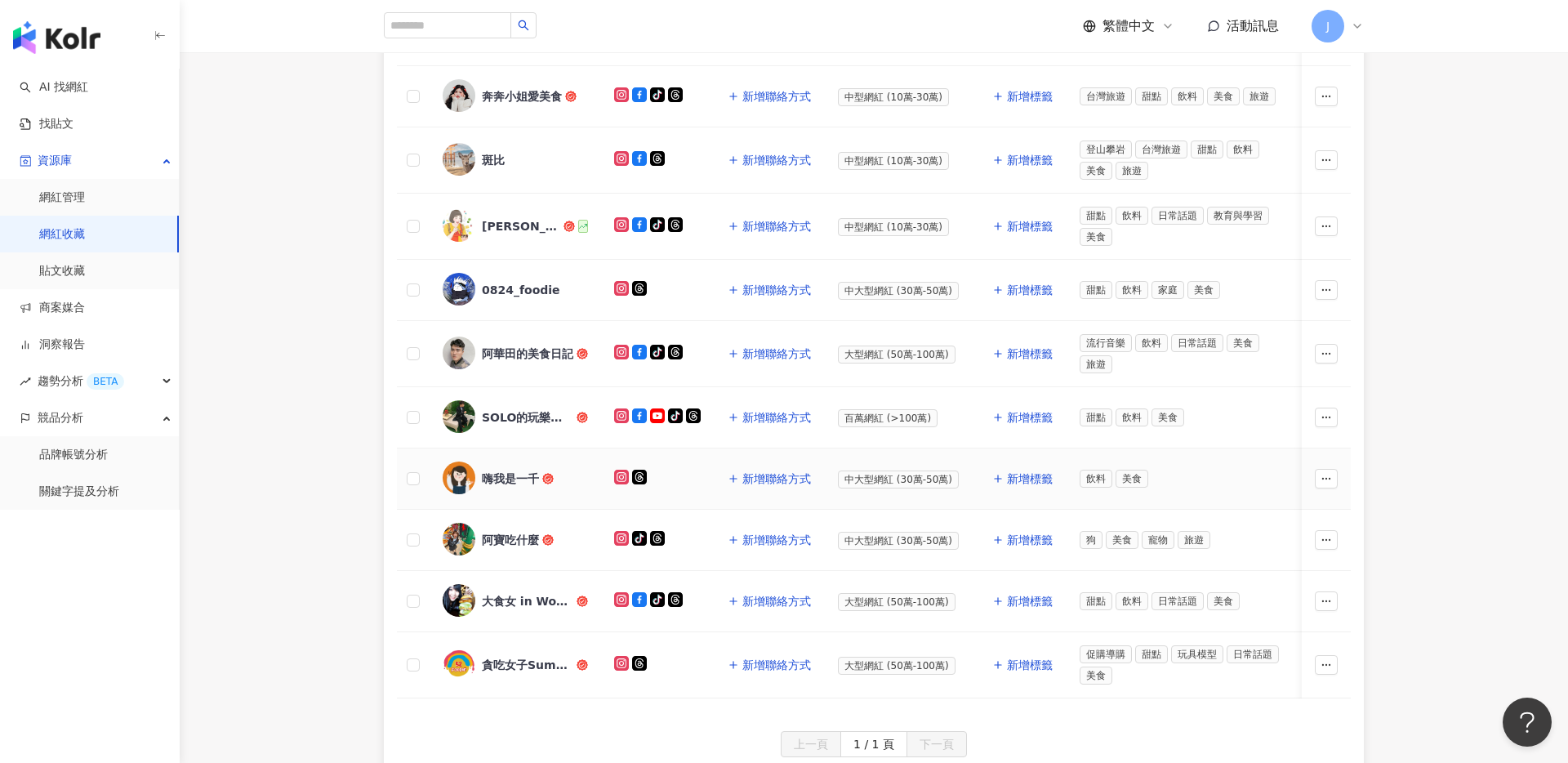
click at [507, 484] on div "嗨我是一千" at bounding box center [510, 478] width 57 height 16
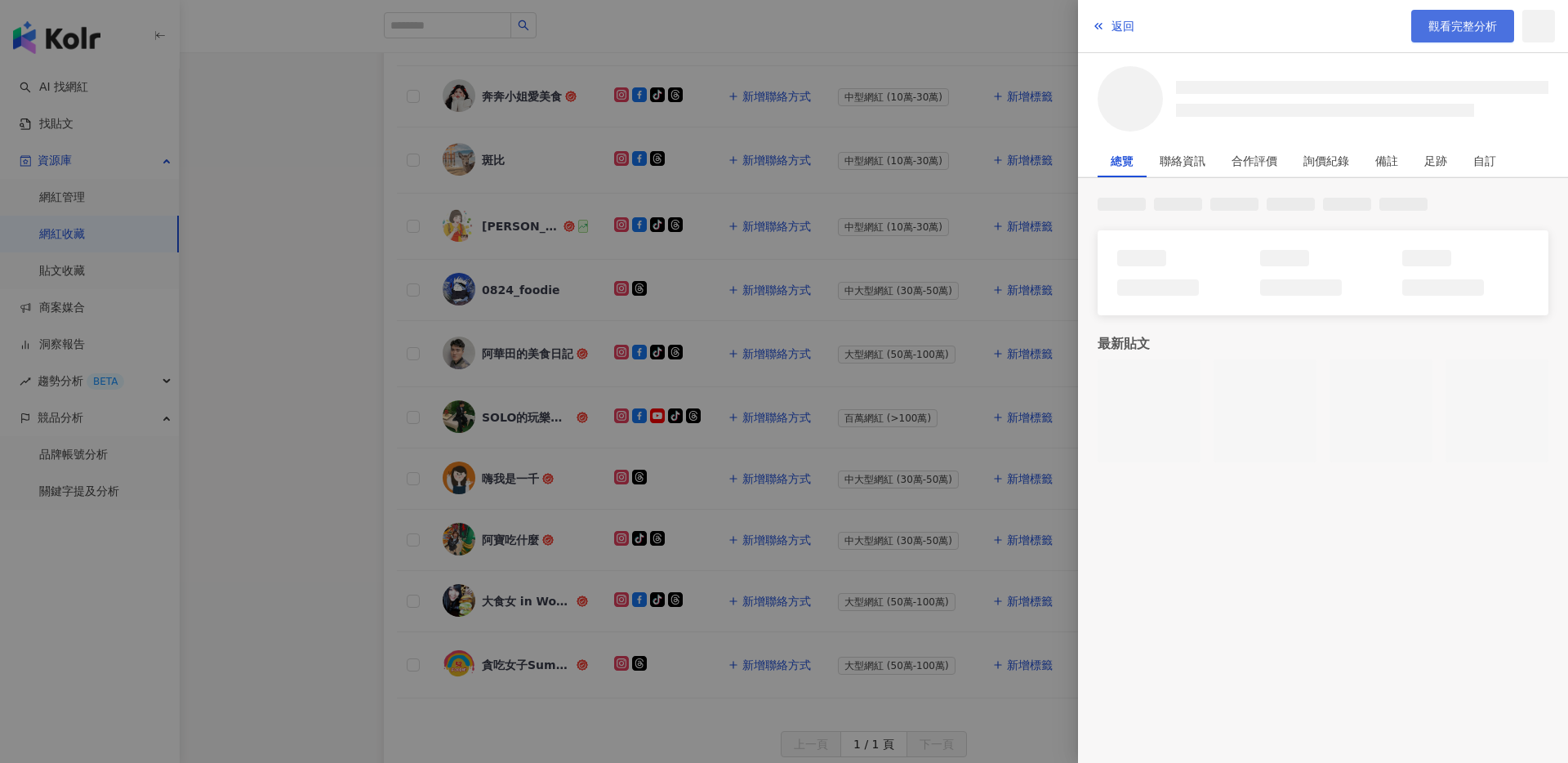
click at [1453, 21] on span "觀看完整分析" at bounding box center [1463, 26] width 69 height 13
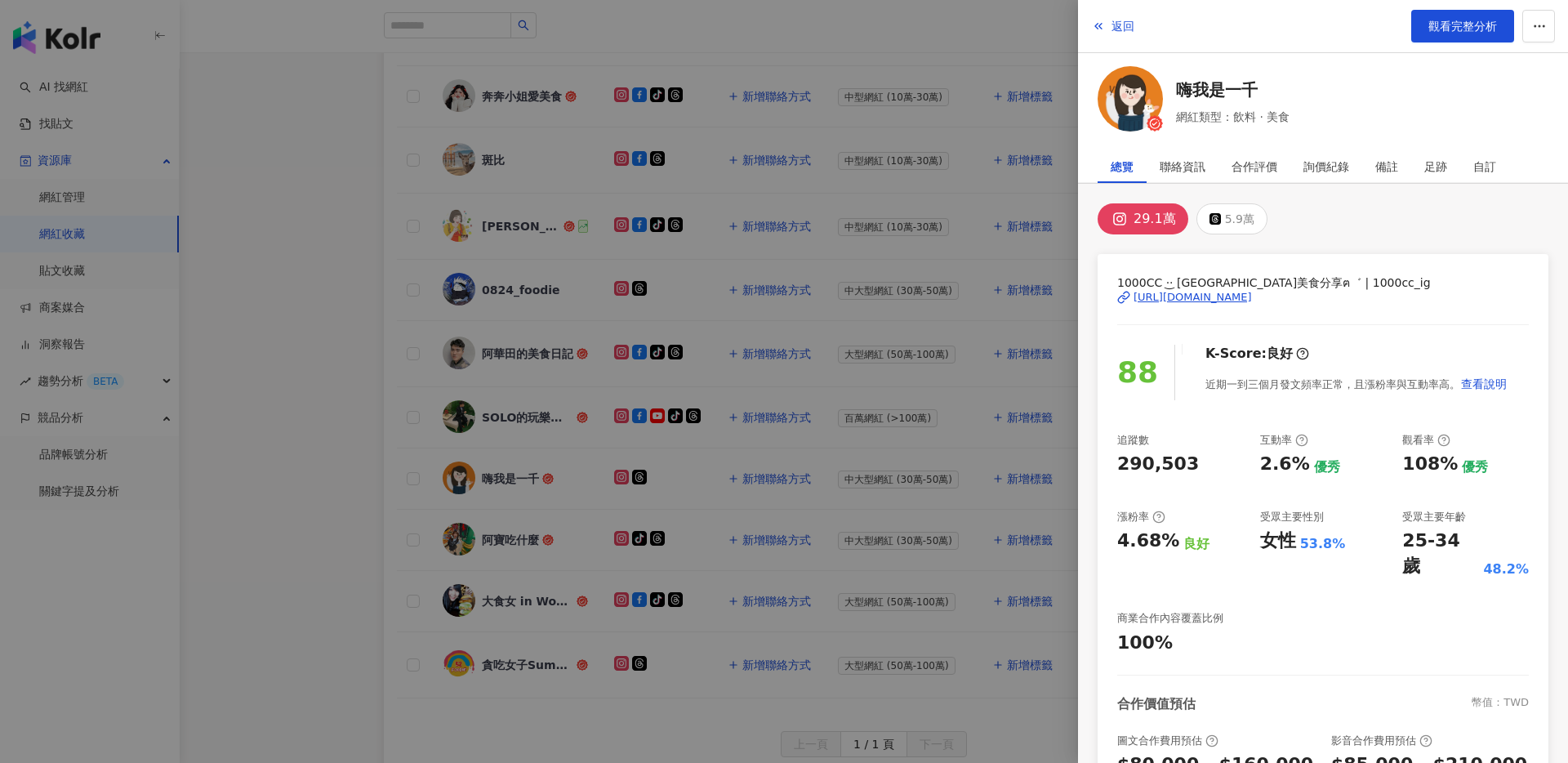
drag, startPoint x: 572, startPoint y: 519, endPoint x: 535, endPoint y: 540, distance: 42.5
click at [572, 519] on div at bounding box center [784, 381] width 1568 height 763
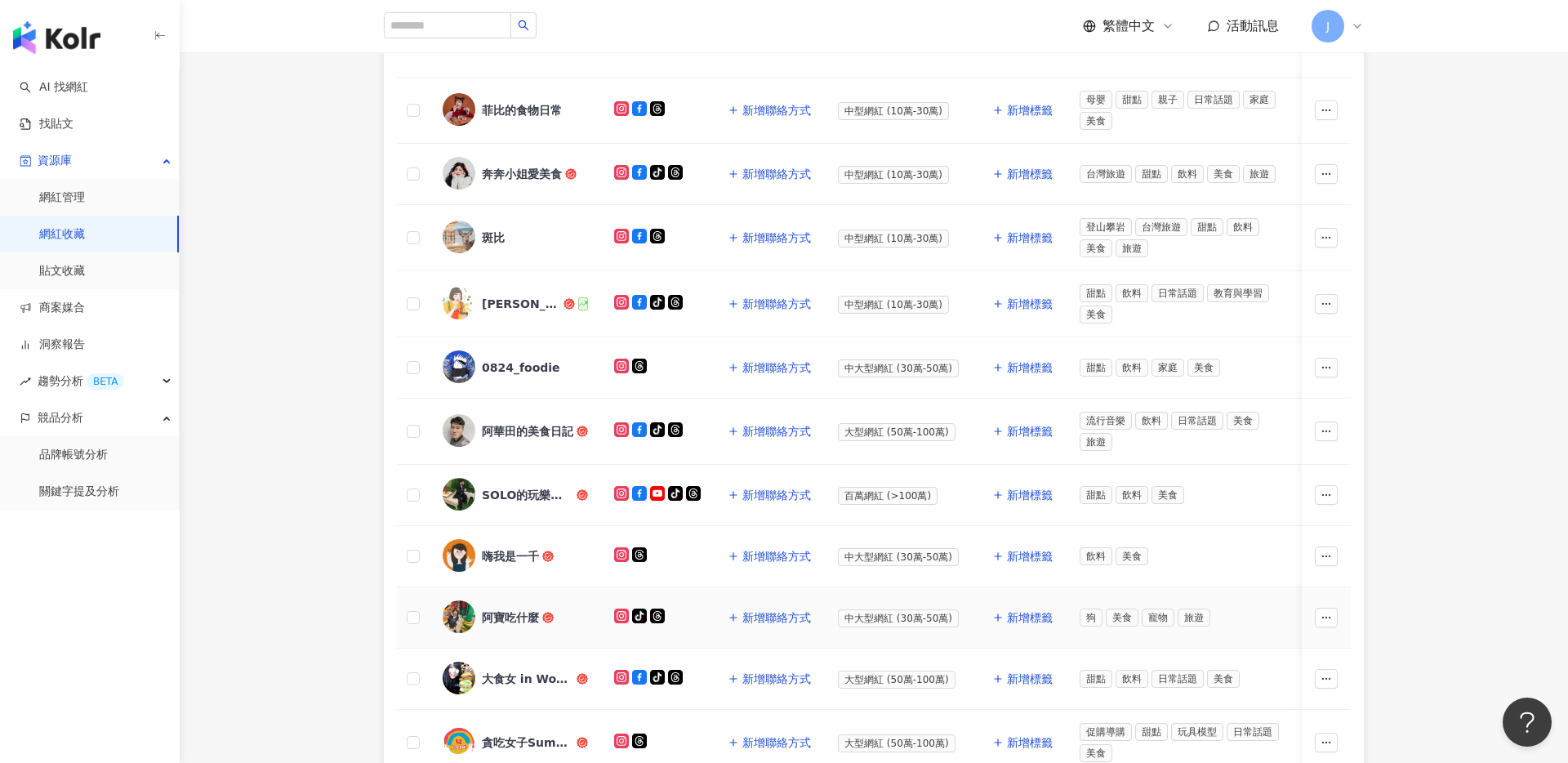
scroll to position [305, 0]
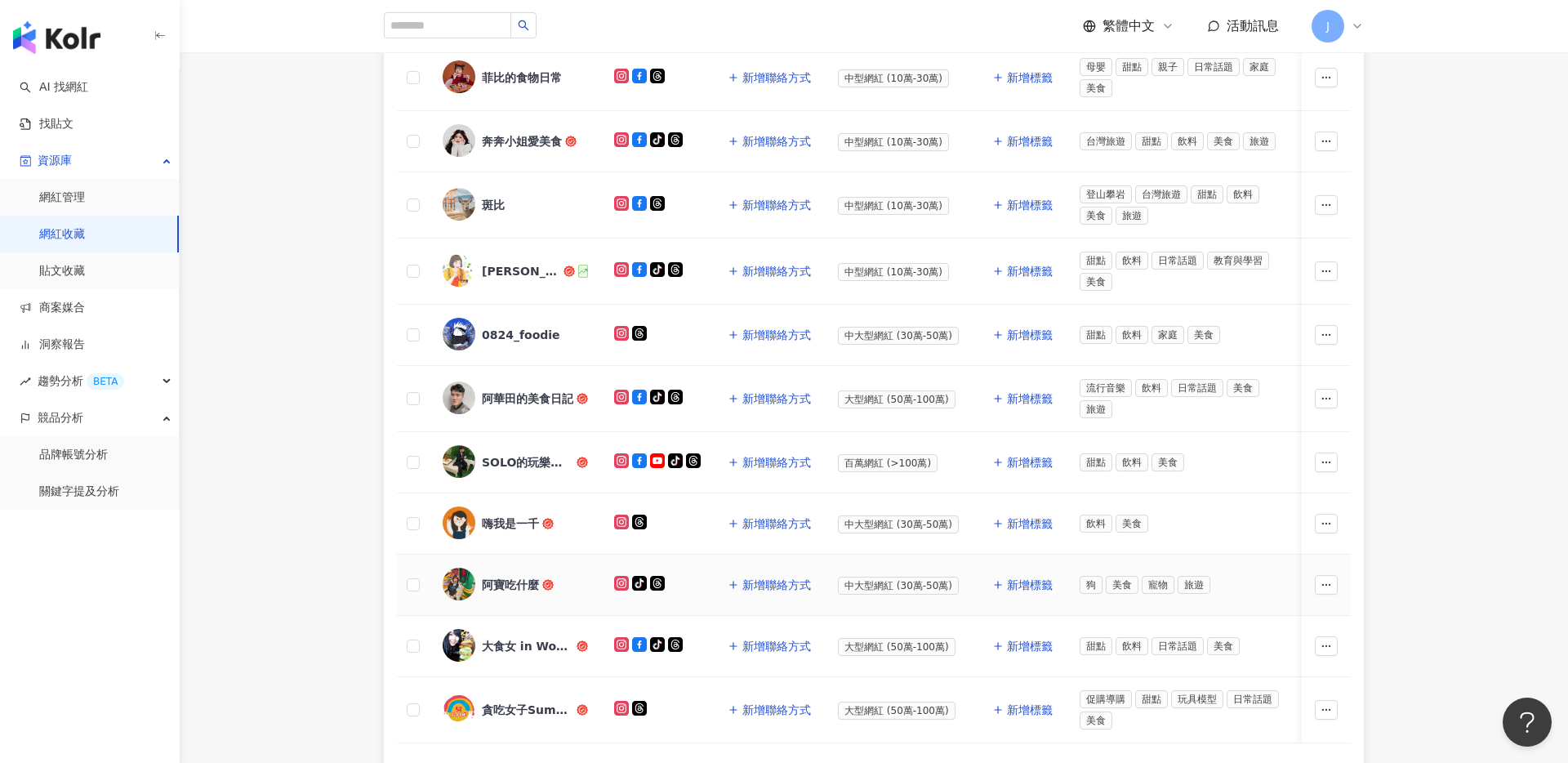
click at [519, 588] on div "阿寶吃什麼" at bounding box center [510, 584] width 57 height 16
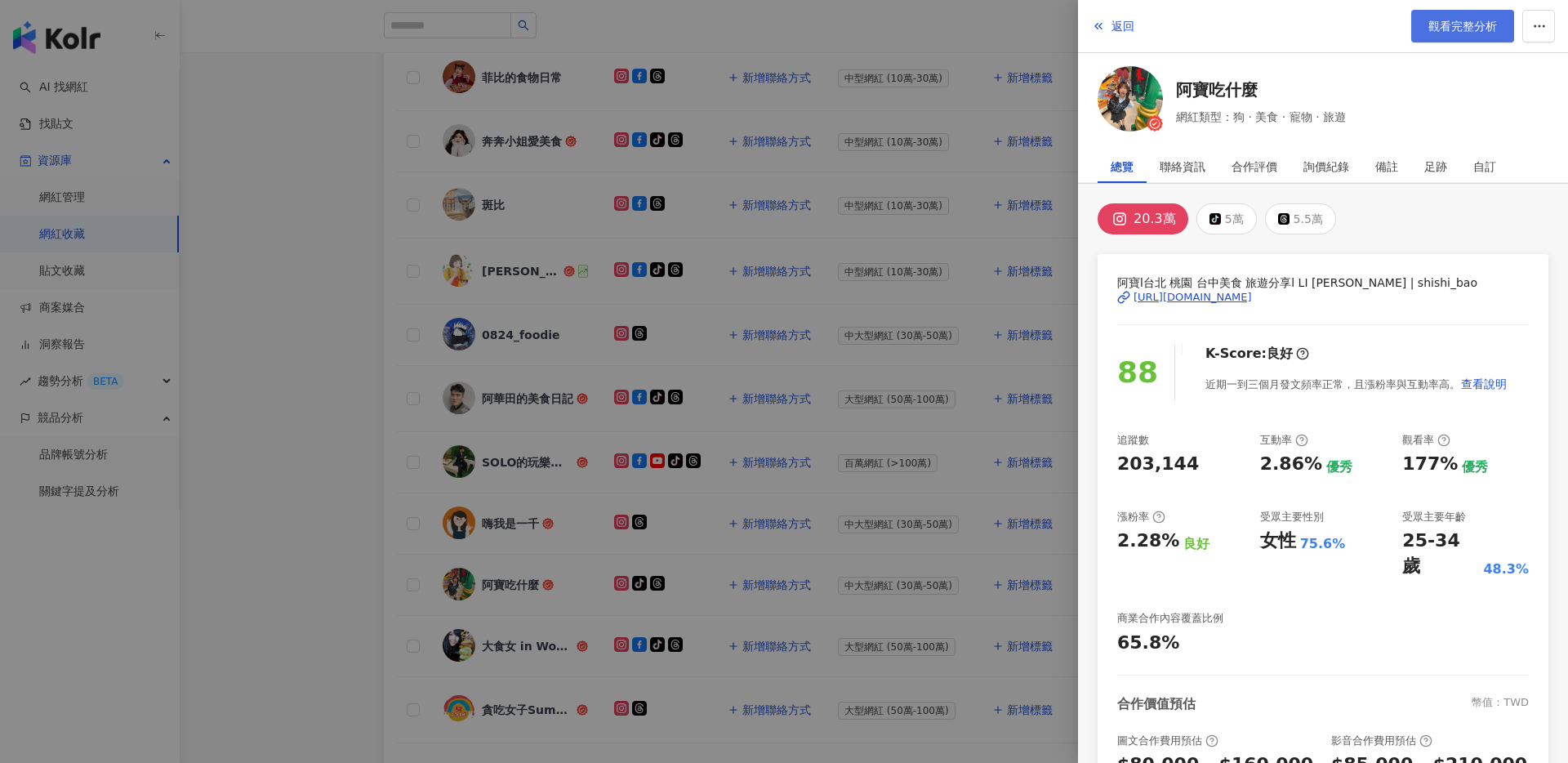
click at [1463, 27] on span "觀看完整分析" at bounding box center [1463, 26] width 69 height 13
click at [957, 584] on div at bounding box center [784, 381] width 1568 height 763
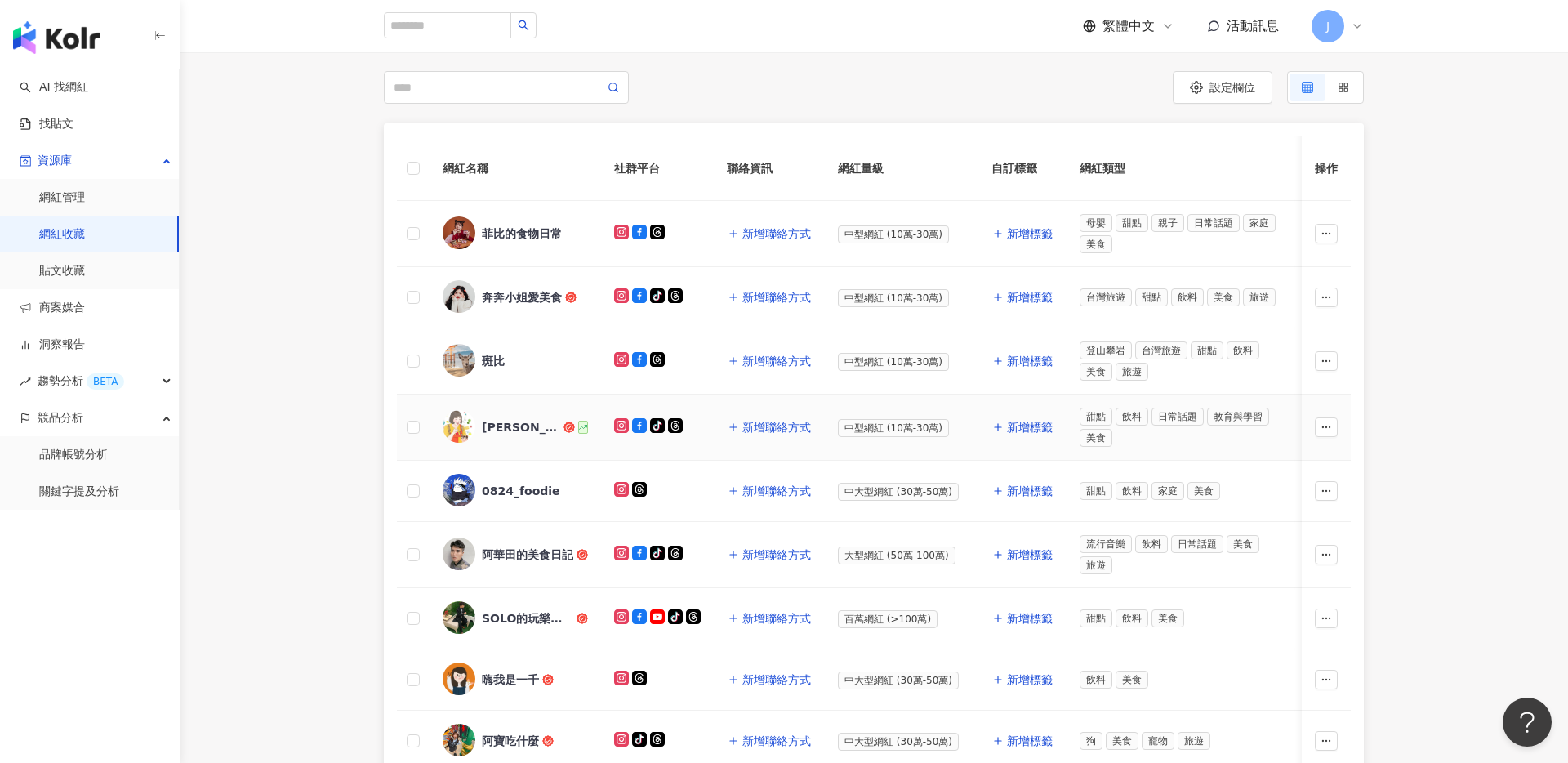
scroll to position [0, 0]
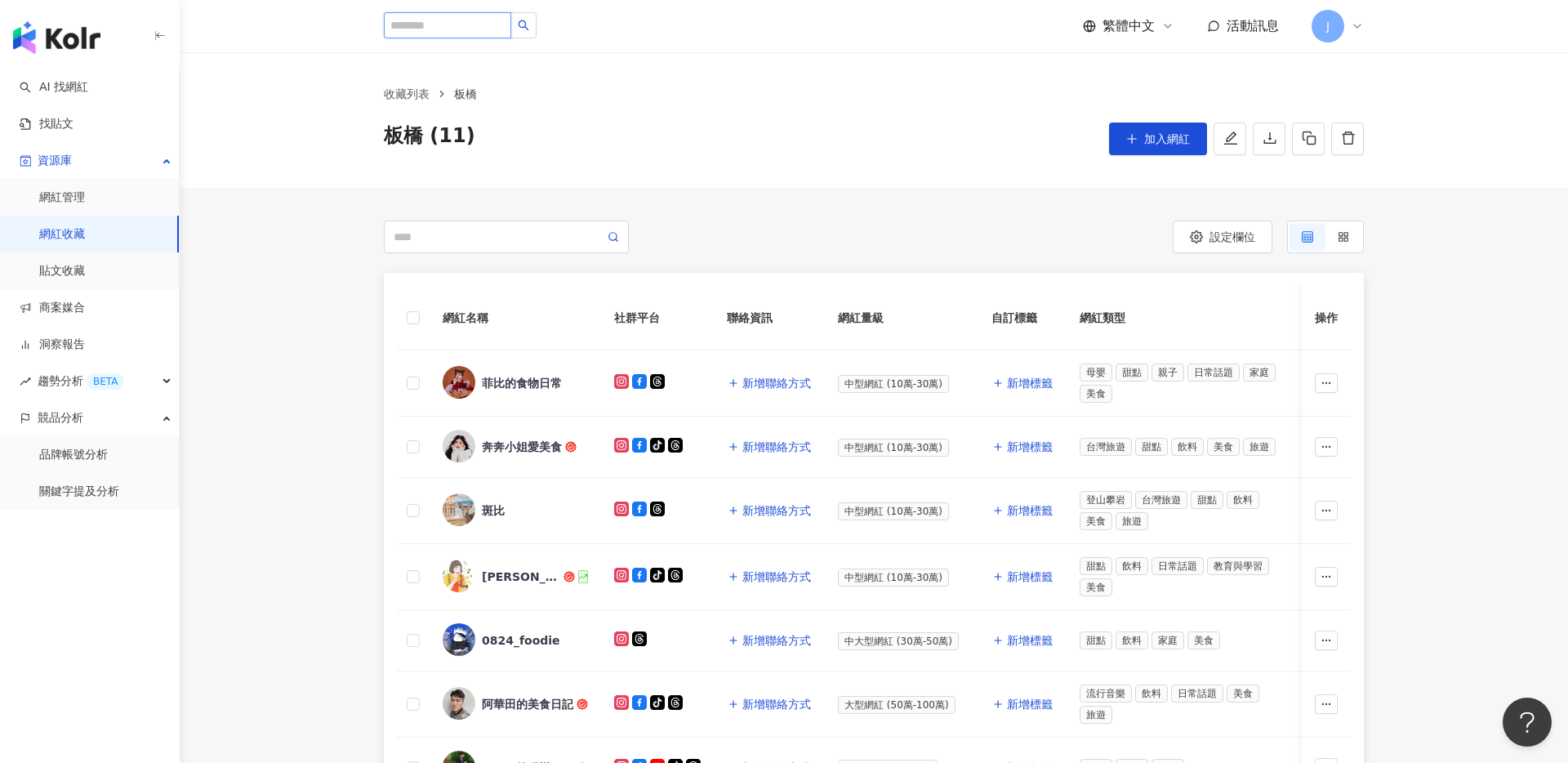
click at [426, 24] on input "search" at bounding box center [447, 26] width 127 height 27
type input "*"
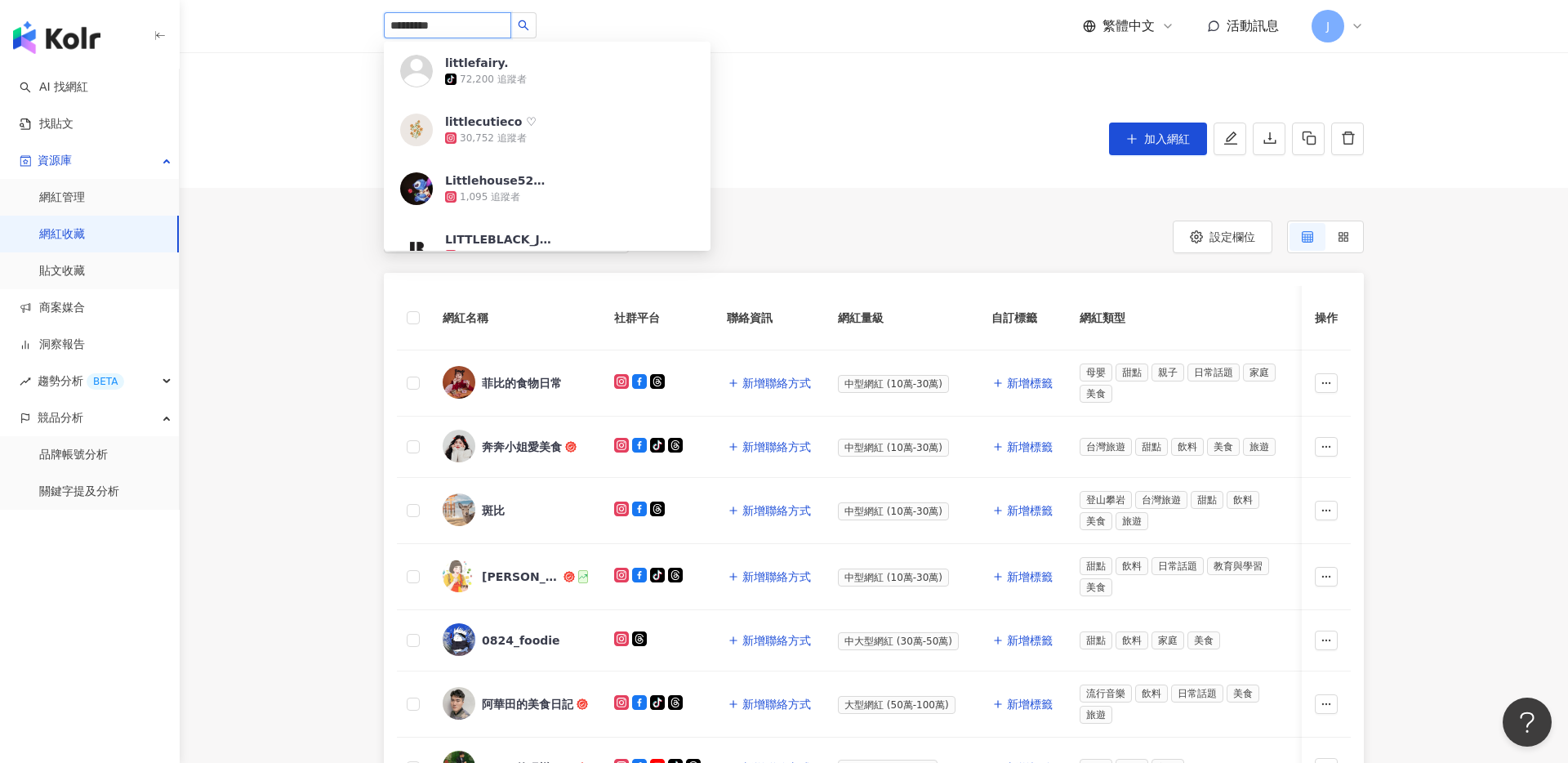
type input "**********"
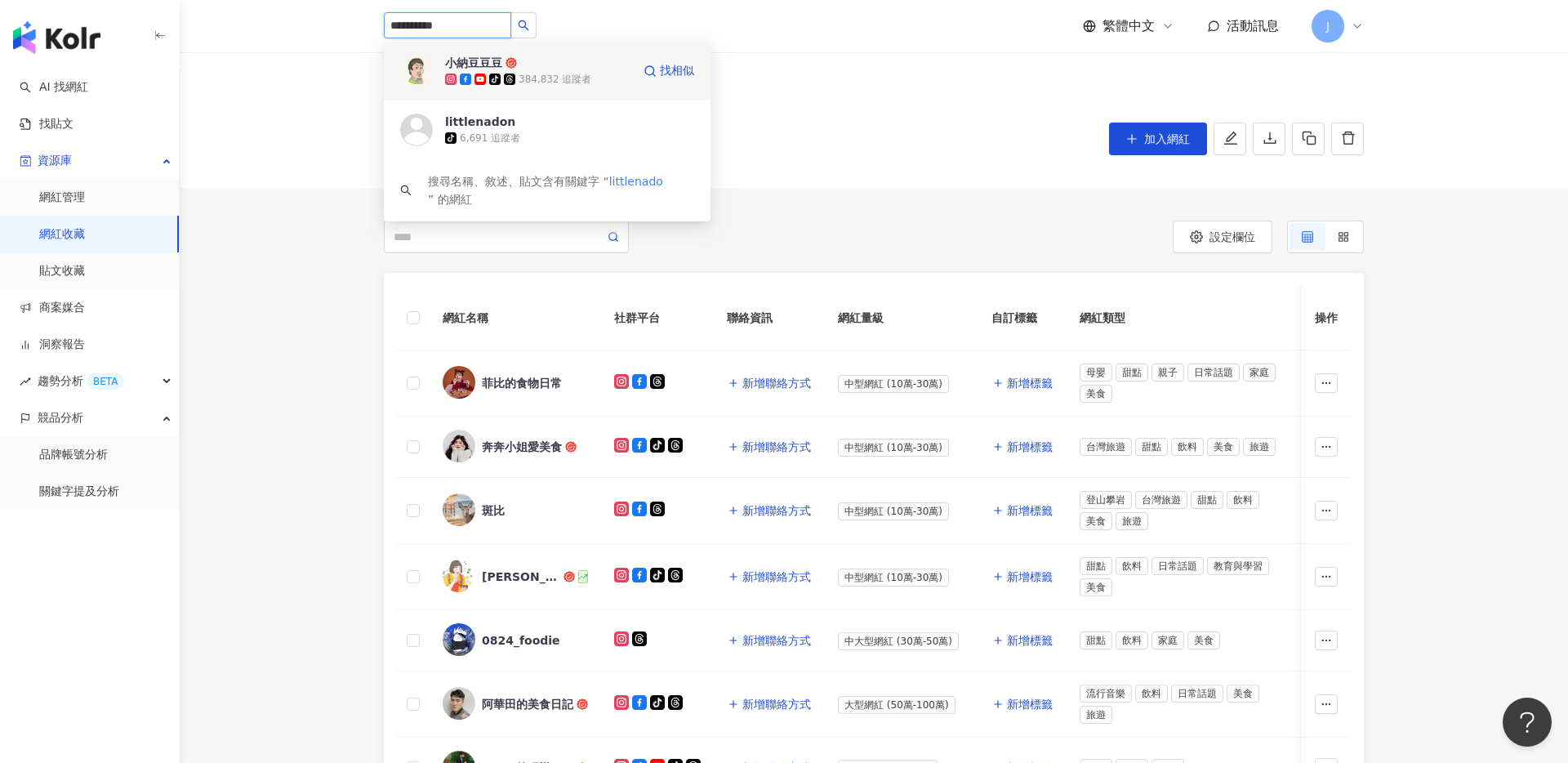
click at [559, 75] on div "384,832 追蹤者" at bounding box center [555, 80] width 73 height 14
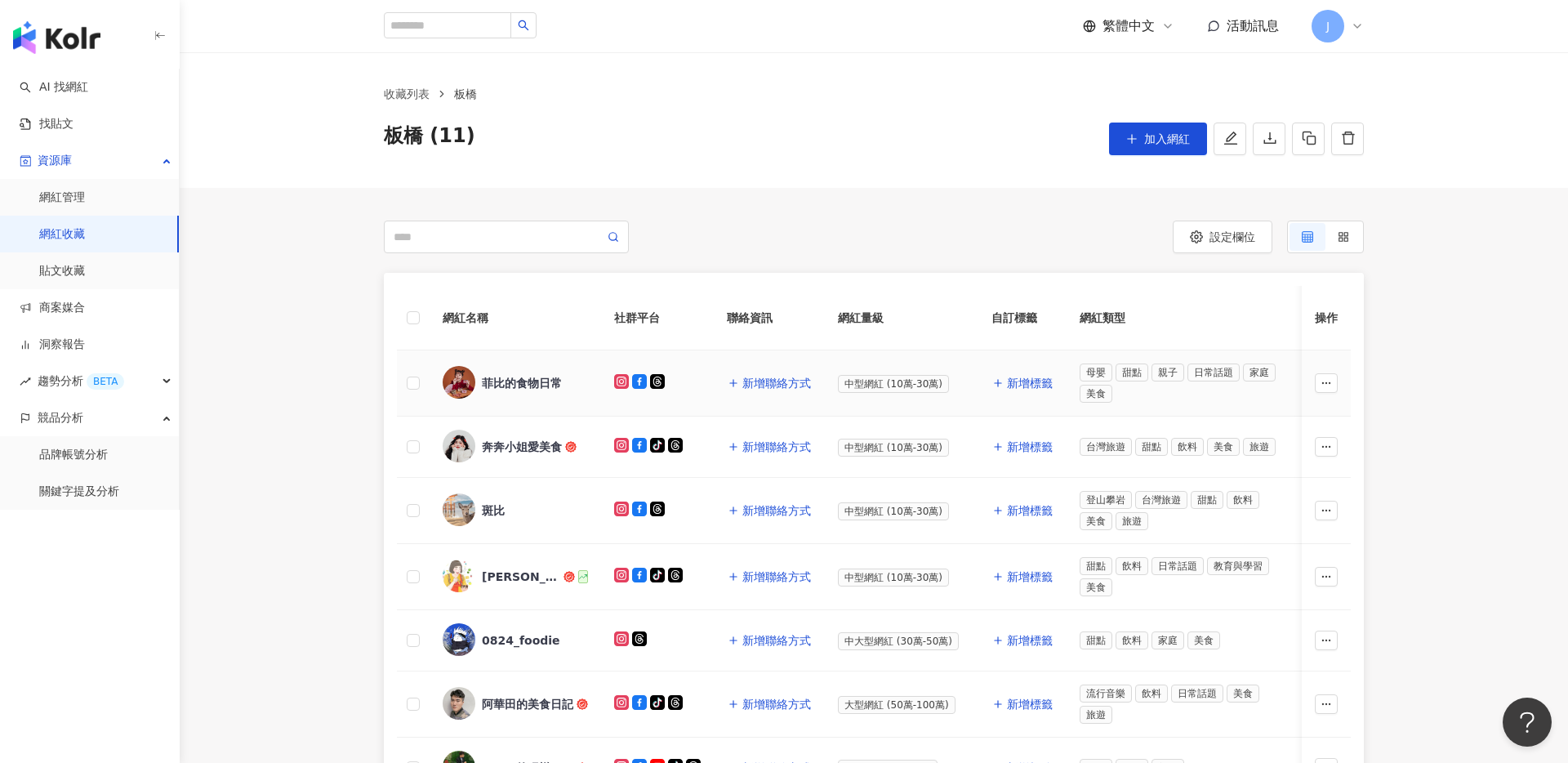
click at [527, 378] on div "菲比的食物日常" at bounding box center [522, 383] width 80 height 16
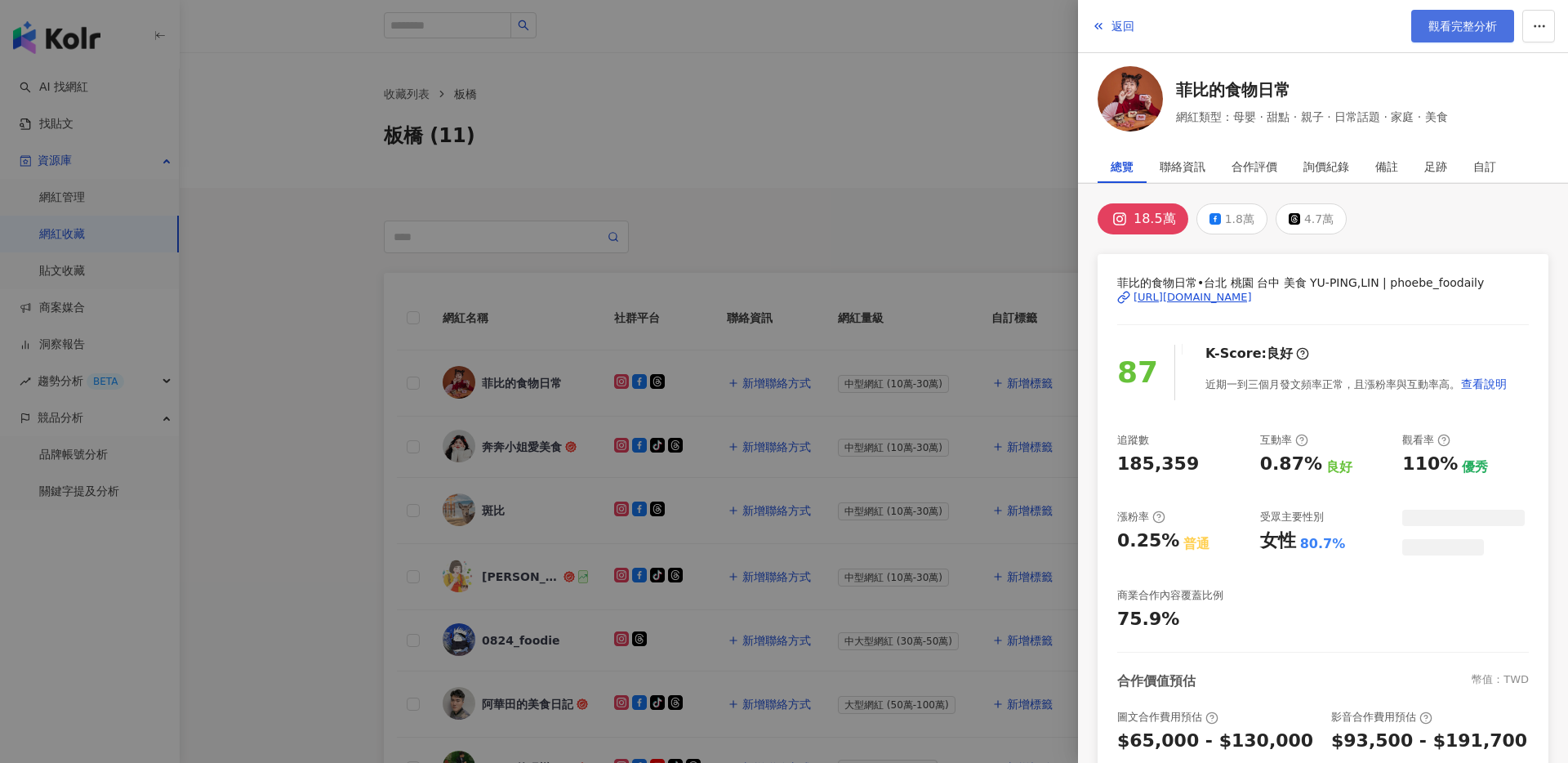
click at [1480, 27] on span "觀看完整分析" at bounding box center [1463, 26] width 69 height 13
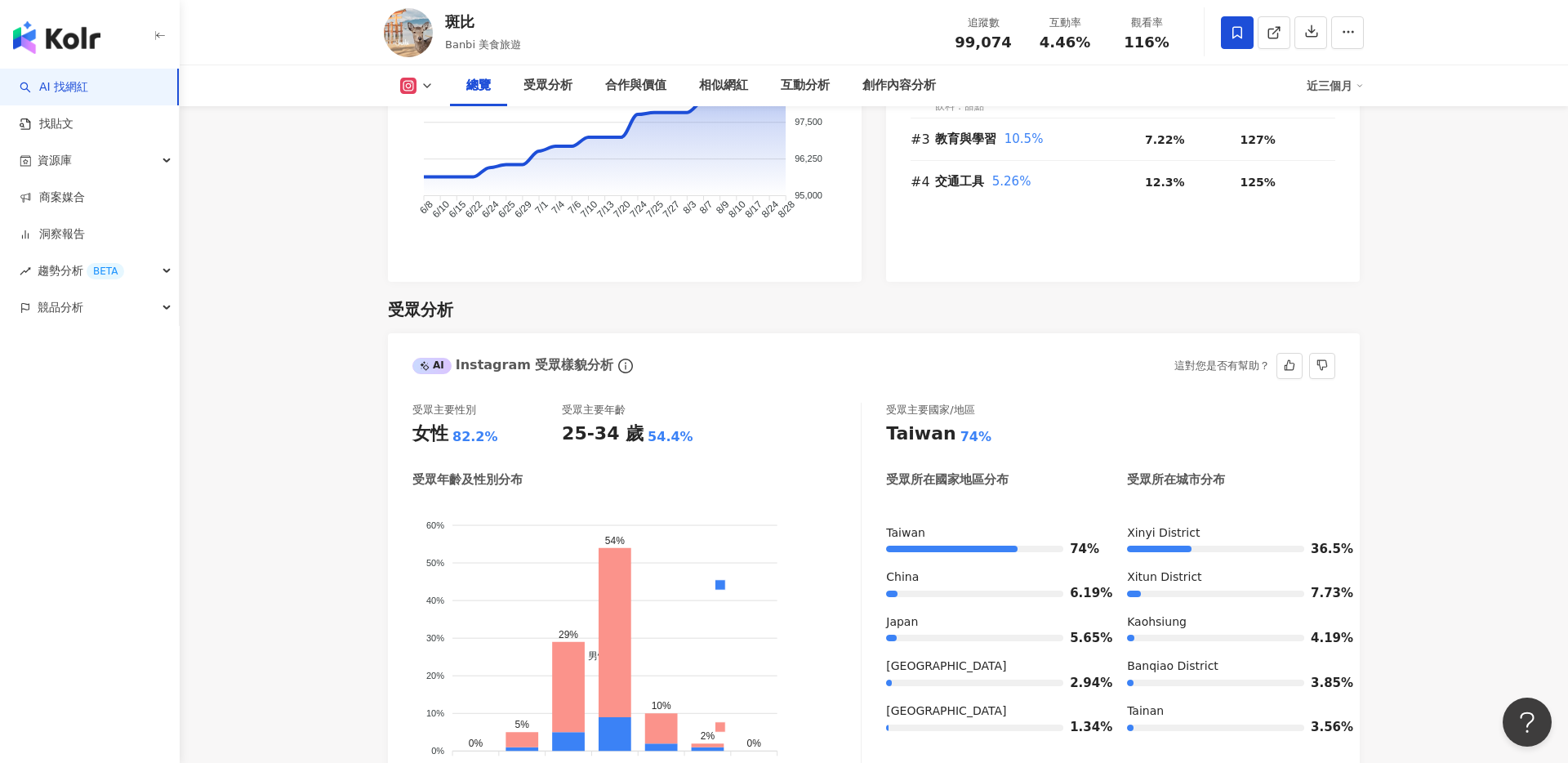
scroll to position [1244, 0]
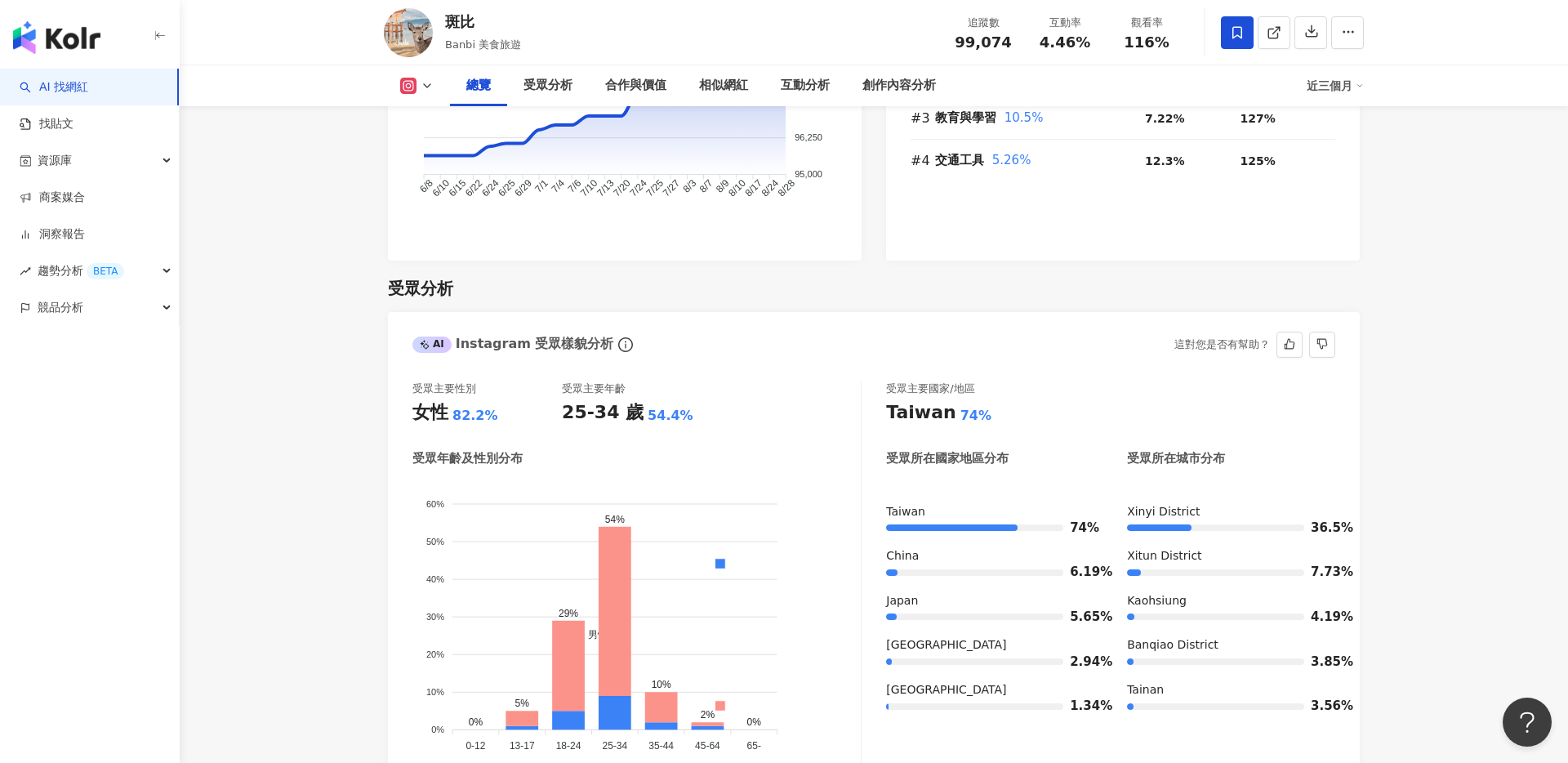
click at [1151, 567] on div "7.73%" at bounding box center [1232, 572] width 209 height 16
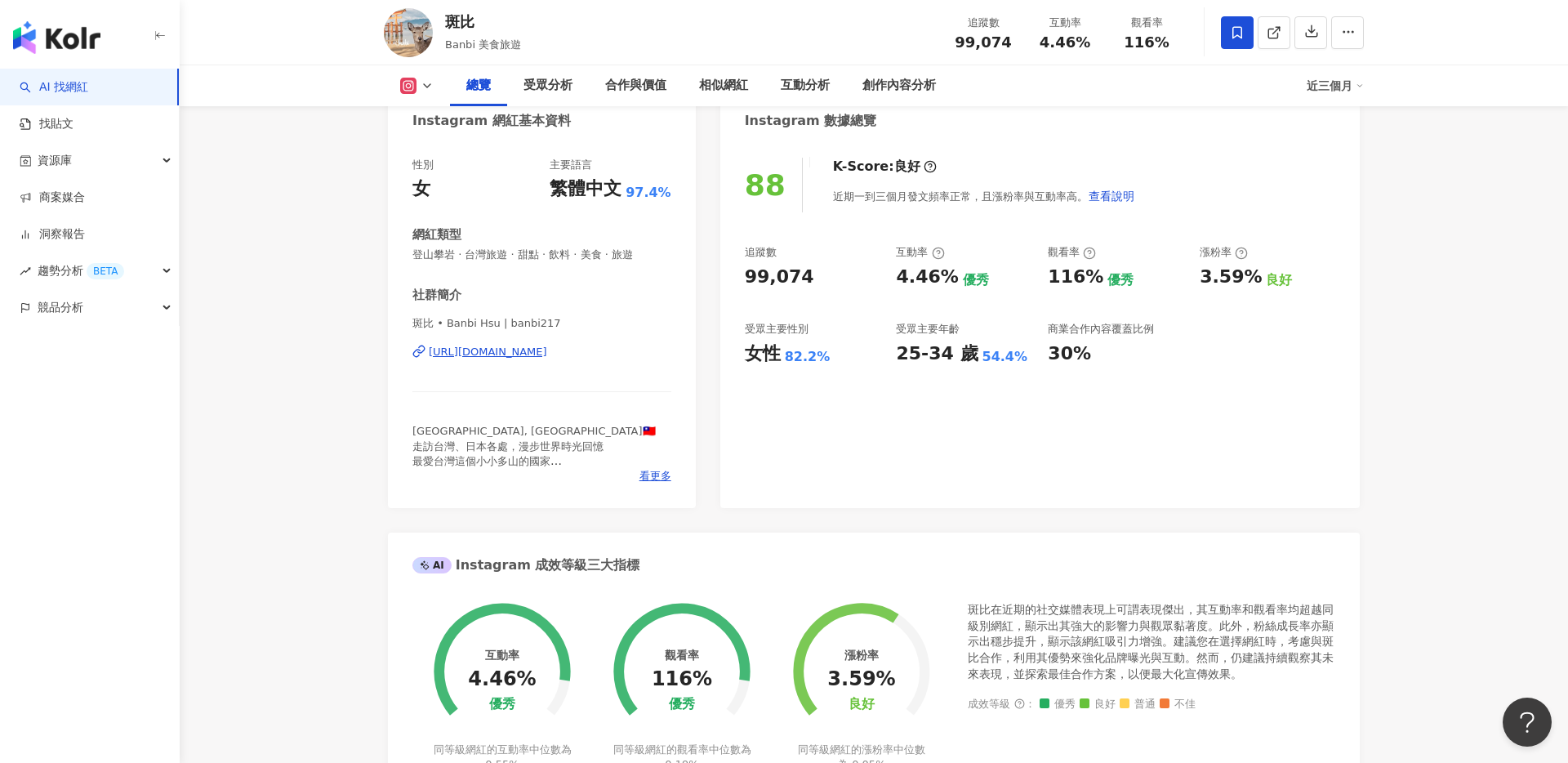
scroll to position [0, 0]
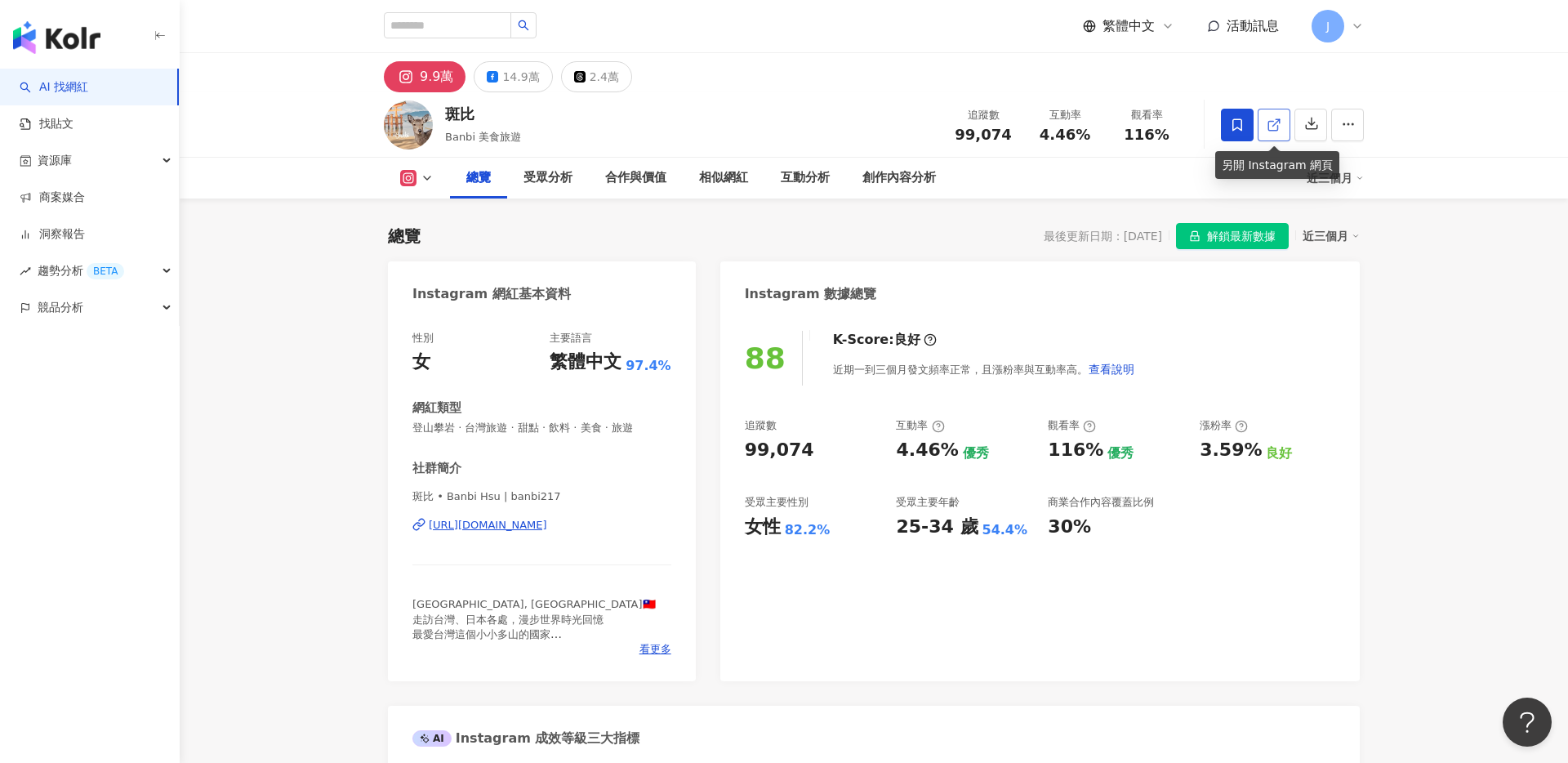
click at [1269, 128] on icon at bounding box center [1274, 125] width 15 height 15
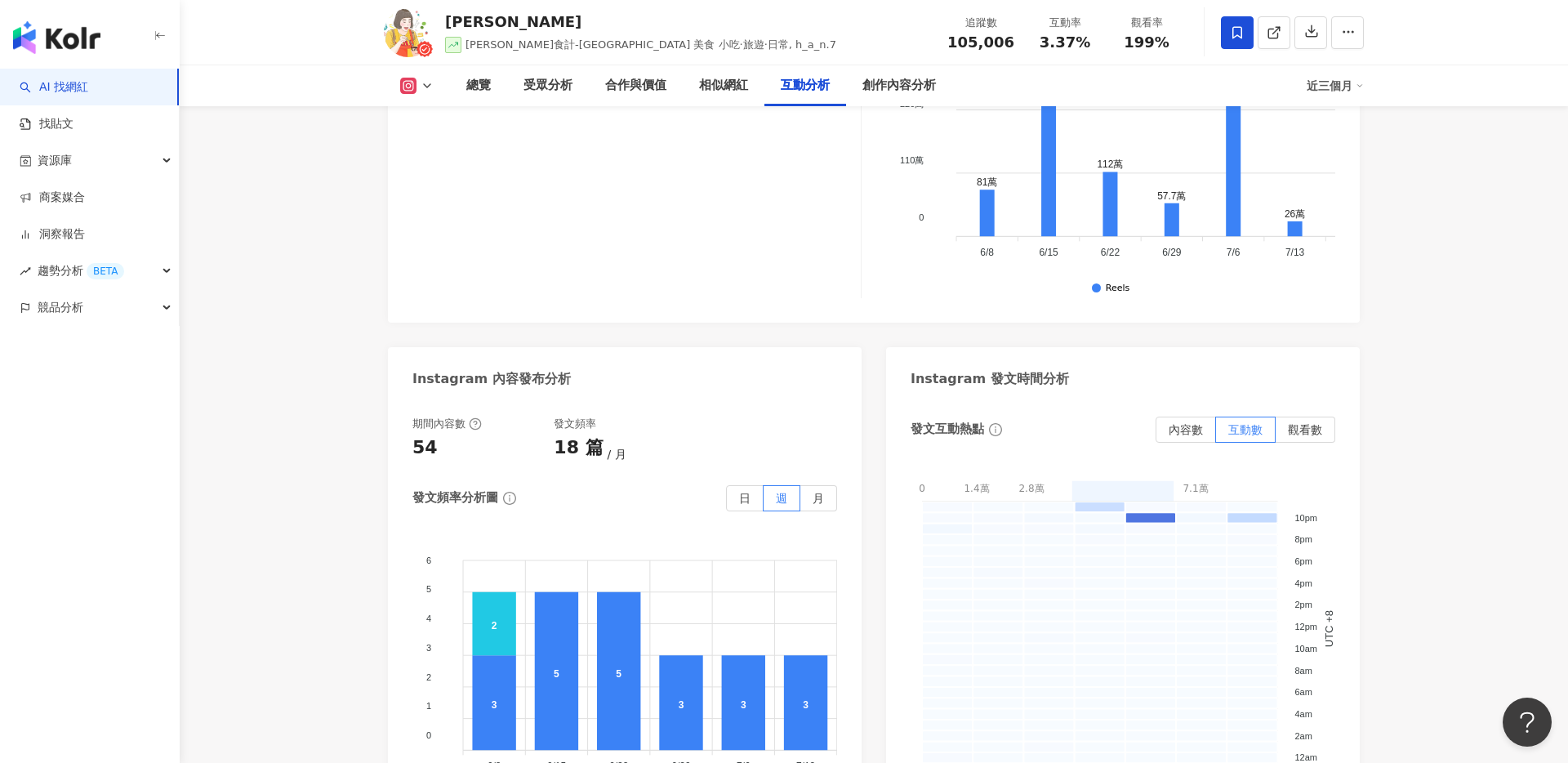
scroll to position [4029, 0]
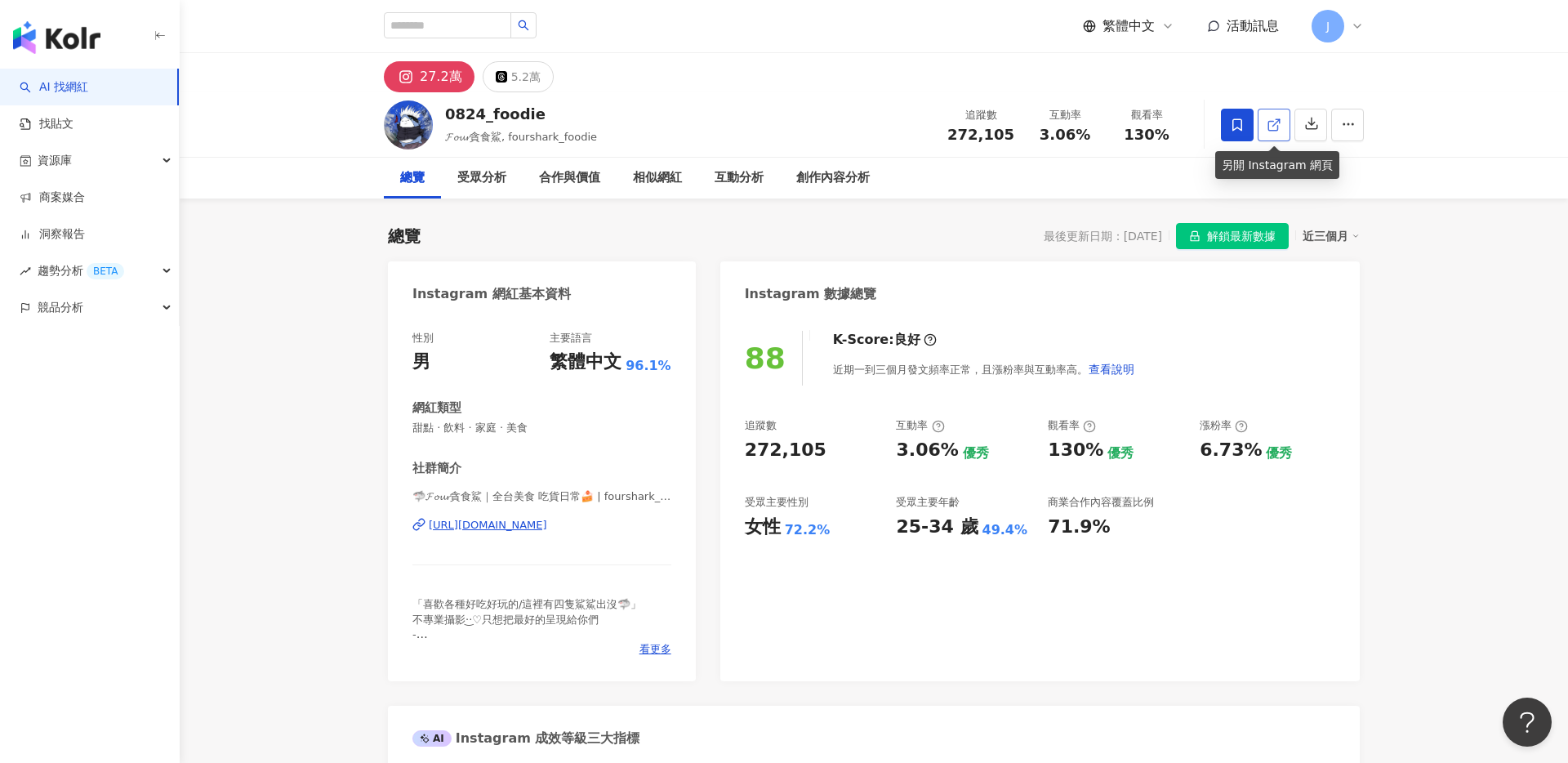
click at [1279, 123] on icon at bounding box center [1274, 125] width 15 height 15
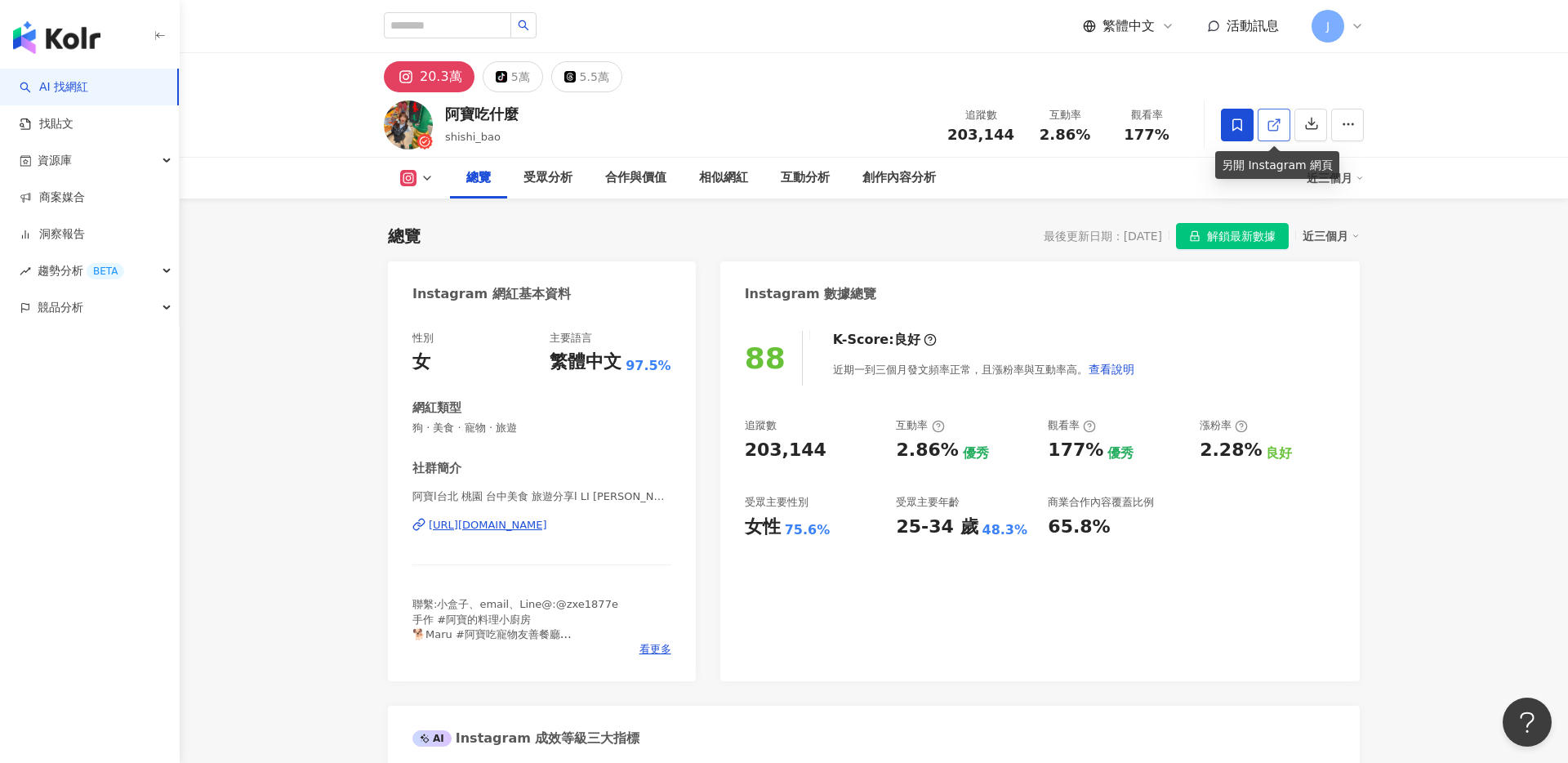
click at [1276, 126] on icon at bounding box center [1274, 125] width 15 height 15
click at [775, 631] on div "88 K-Score : 良好 近期一到三個月發文頻率正常，且漲粉率與互動率高。 查看說明 追蹤數 203,144 互動率 2.86% 優秀 觀看率 177%…" at bounding box center [1040, 498] width 639 height 367
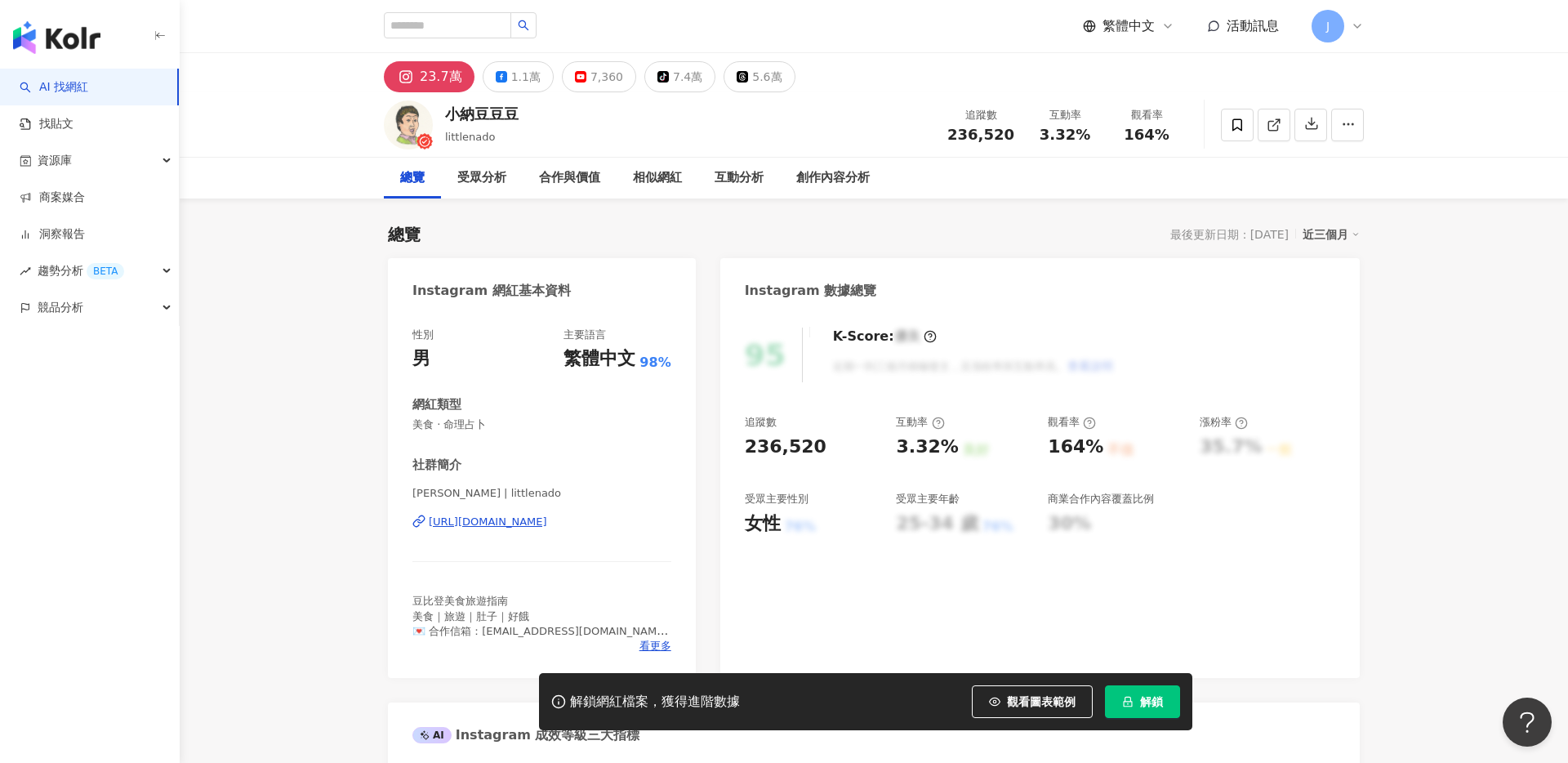
click at [1140, 706] on span "解鎖" at bounding box center [1151, 701] width 23 height 13
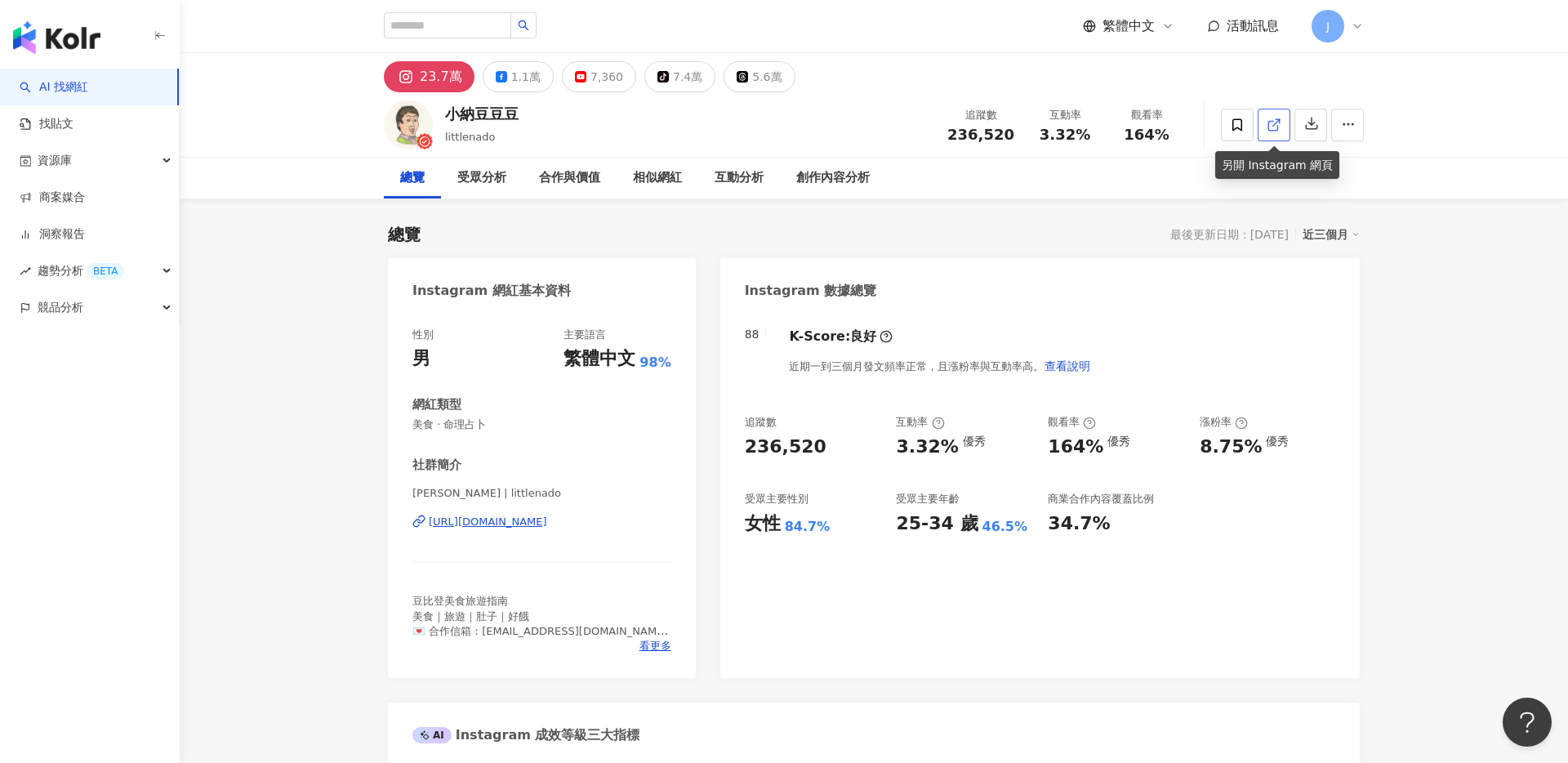
click at [1272, 126] on icon at bounding box center [1274, 125] width 15 height 15
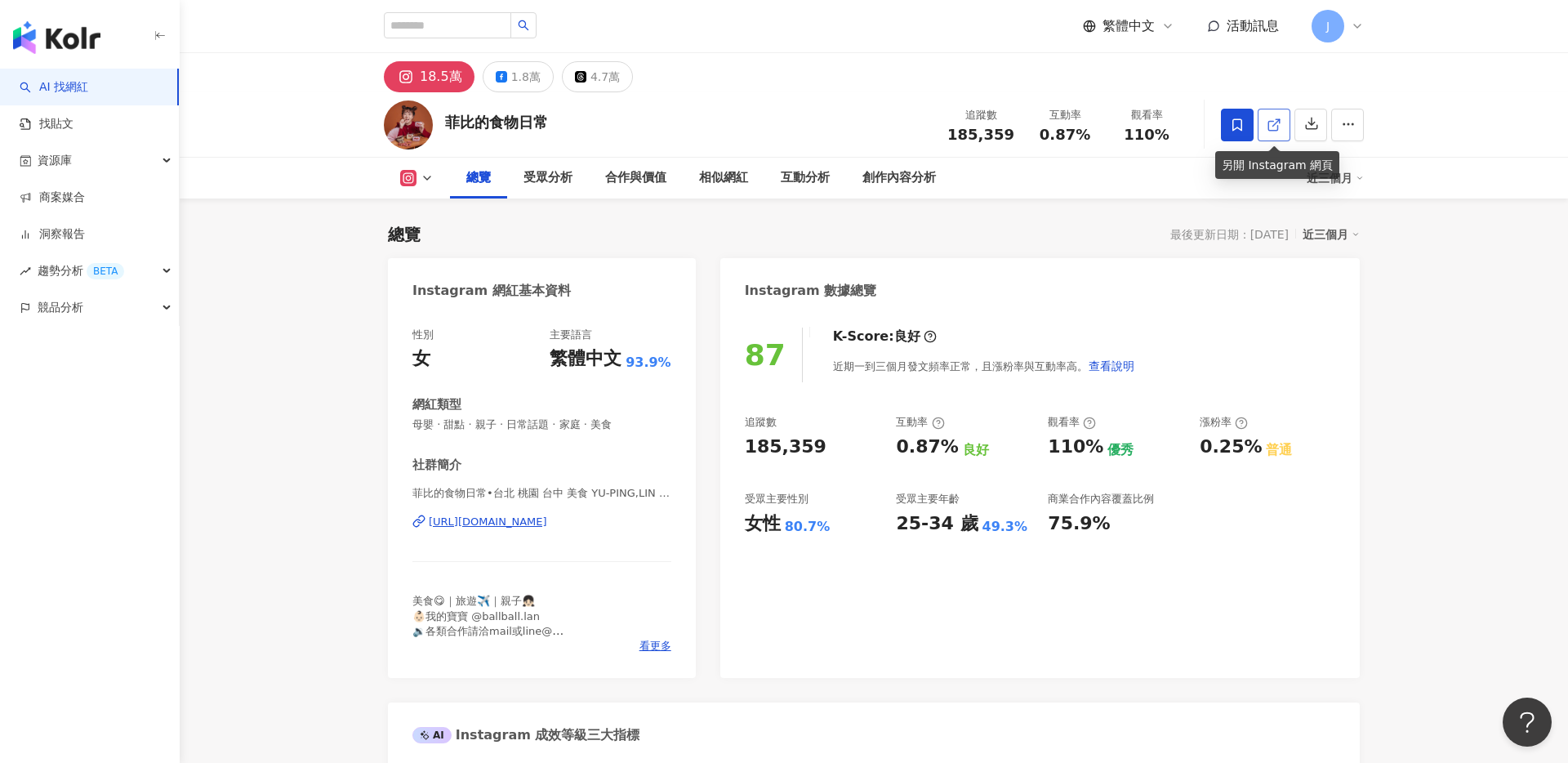
click at [1276, 127] on icon at bounding box center [1274, 125] width 15 height 15
